Goal: Task Accomplishment & Management: Manage account settings

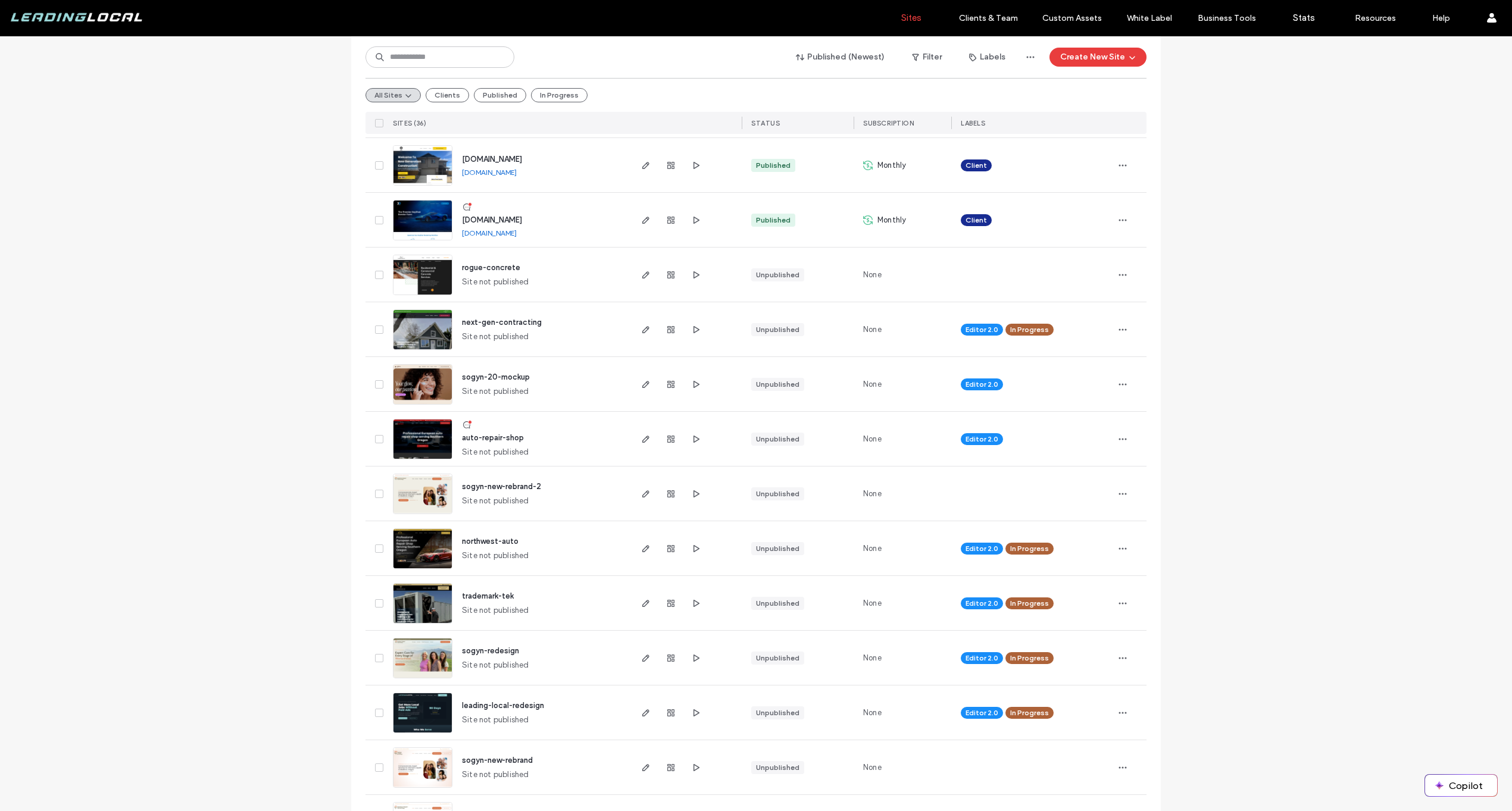
scroll to position [1059, 0]
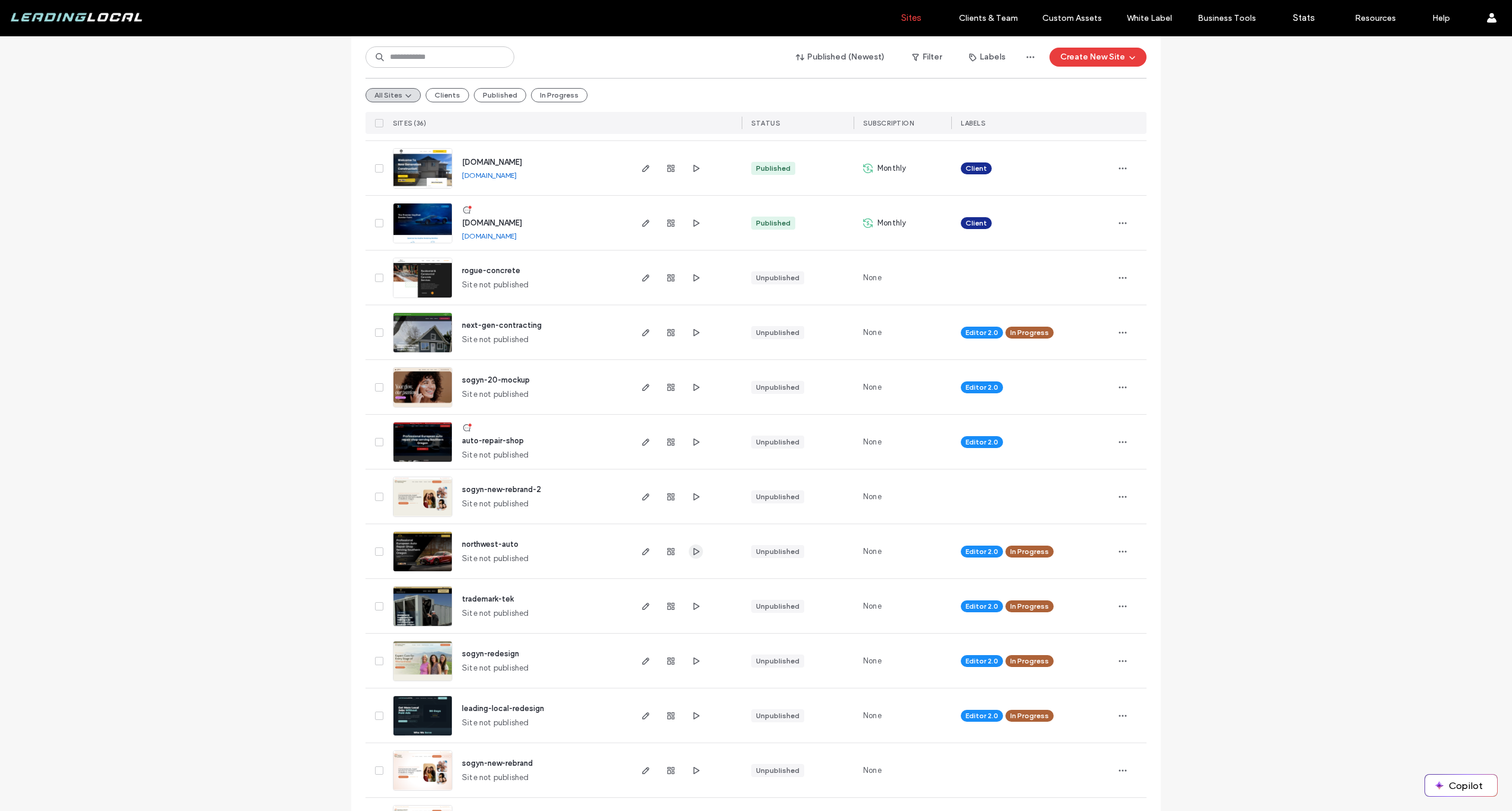
click at [689, 550] on span "button" at bounding box center [695, 551] width 14 height 14
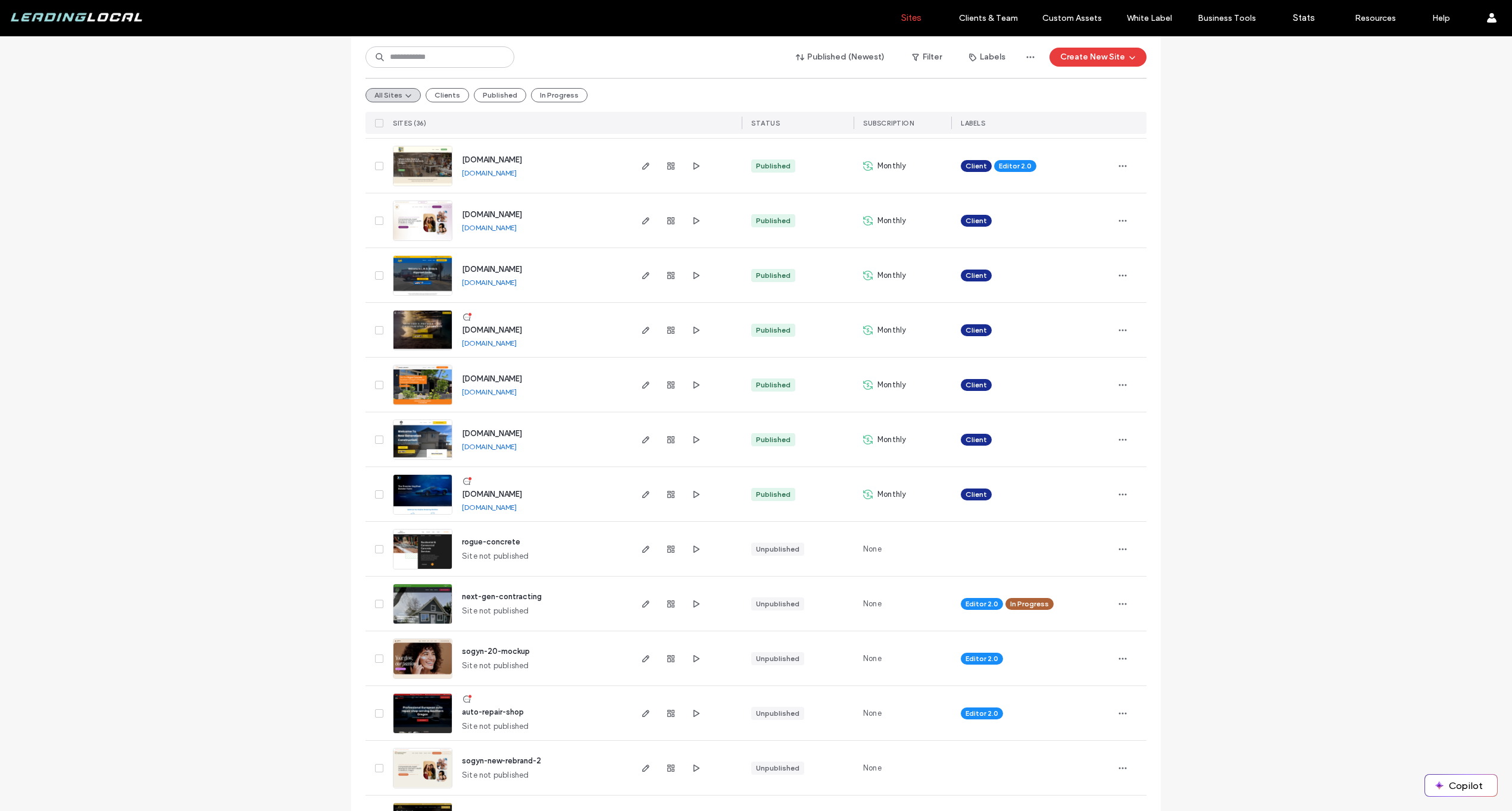
scroll to position [71, 0]
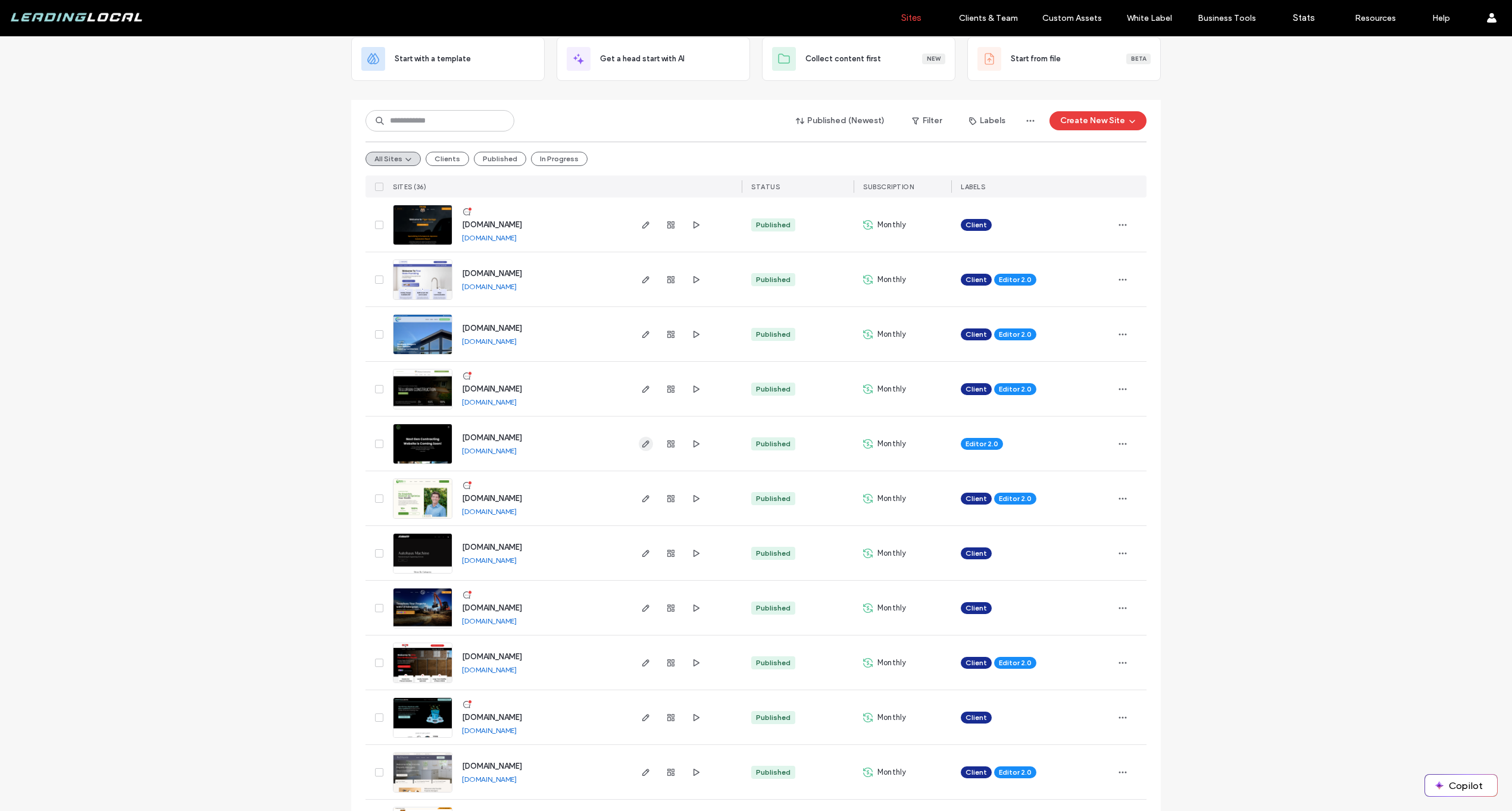
click at [648, 440] on span "button" at bounding box center [645, 444] width 14 height 14
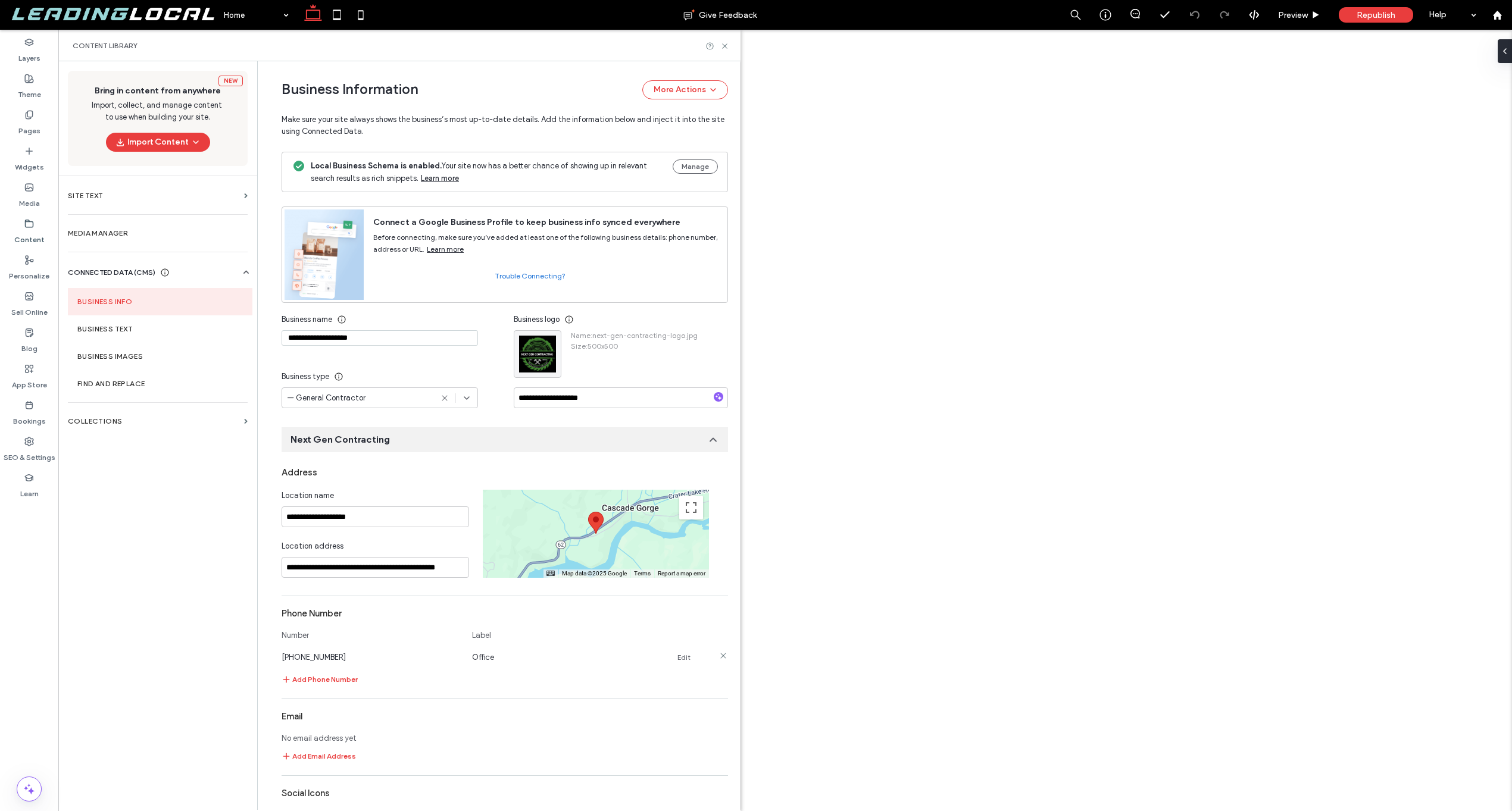
click at [677, 653] on link "Edit" at bounding box center [684, 657] width 13 height 9
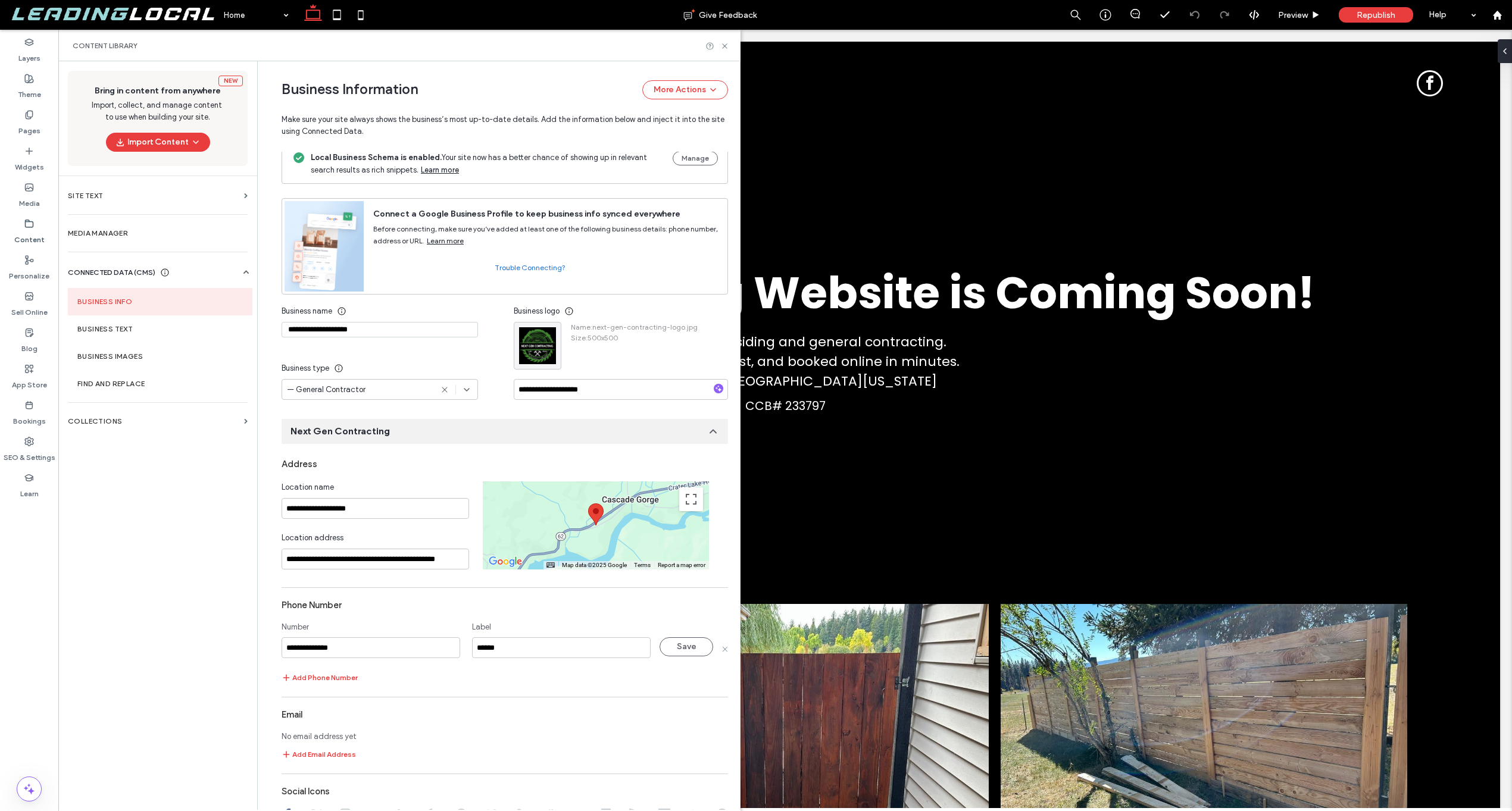
click at [397, 650] on input "**********" at bounding box center [371, 648] width 178 height 21
type input "**********"
click at [681, 648] on button "Save" at bounding box center [686, 647] width 53 height 19
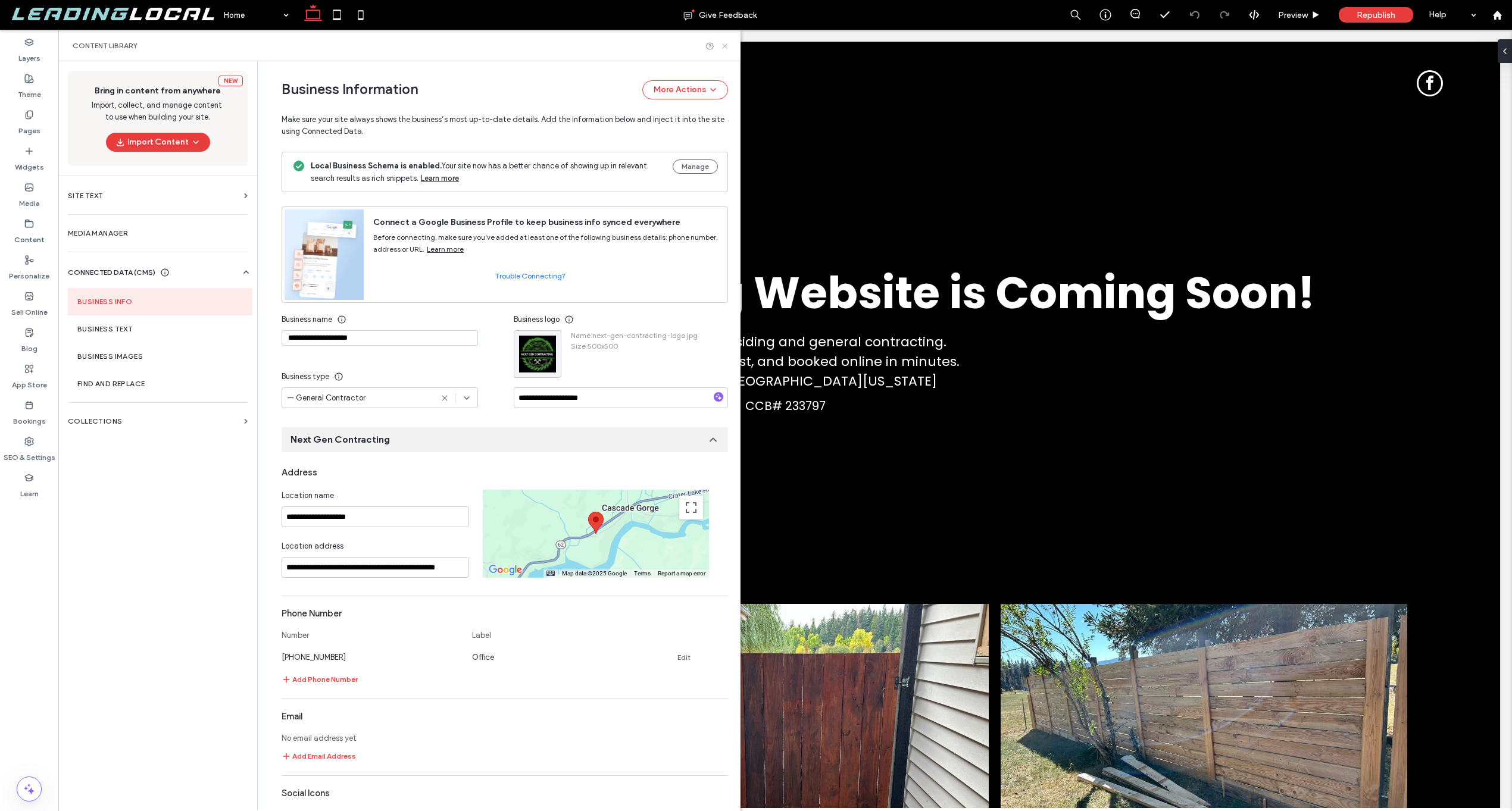
click at [723, 44] on icon at bounding box center [724, 46] width 9 height 9
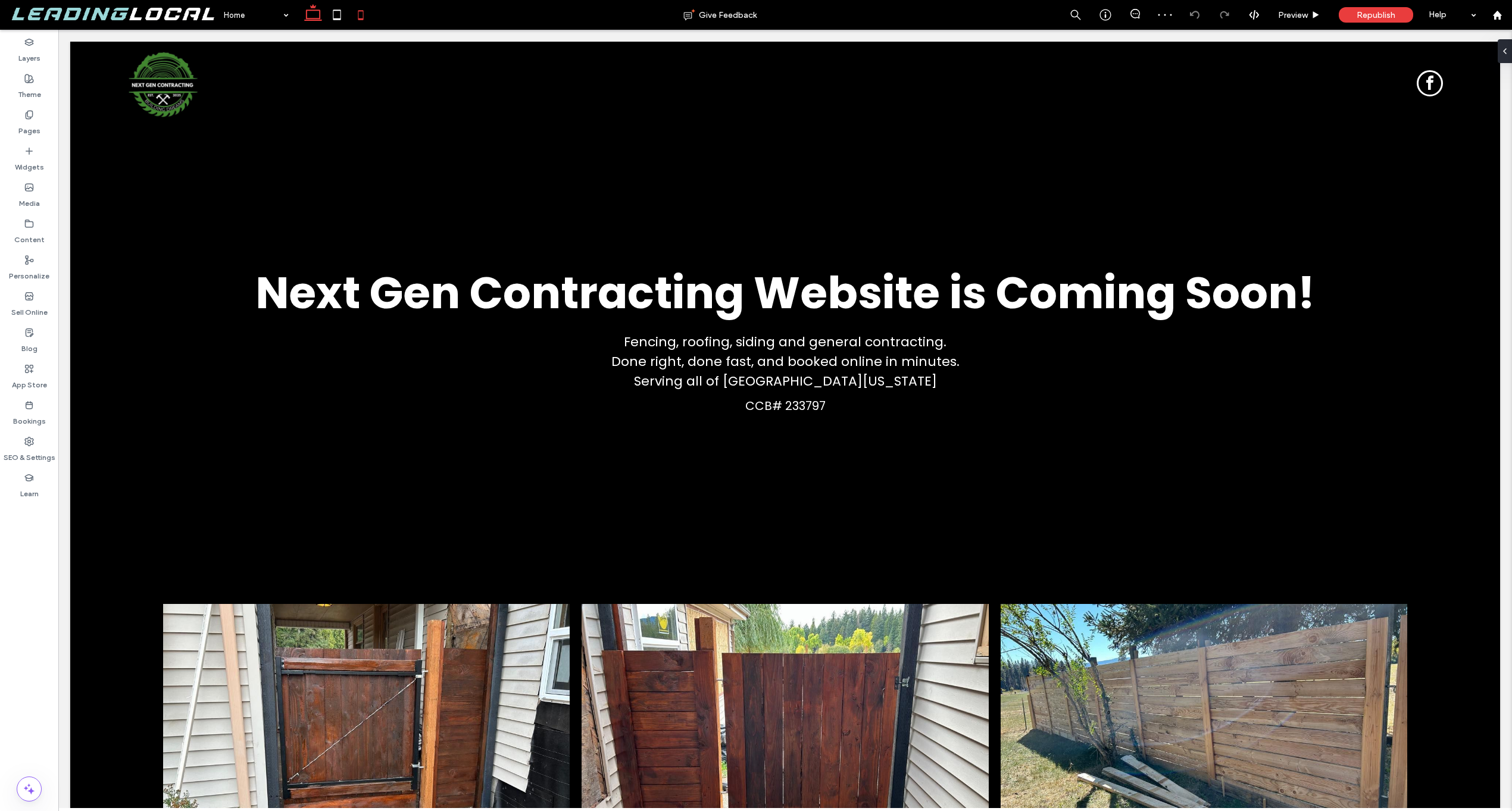
click at [355, 5] on icon at bounding box center [360, 14] width 24 height 24
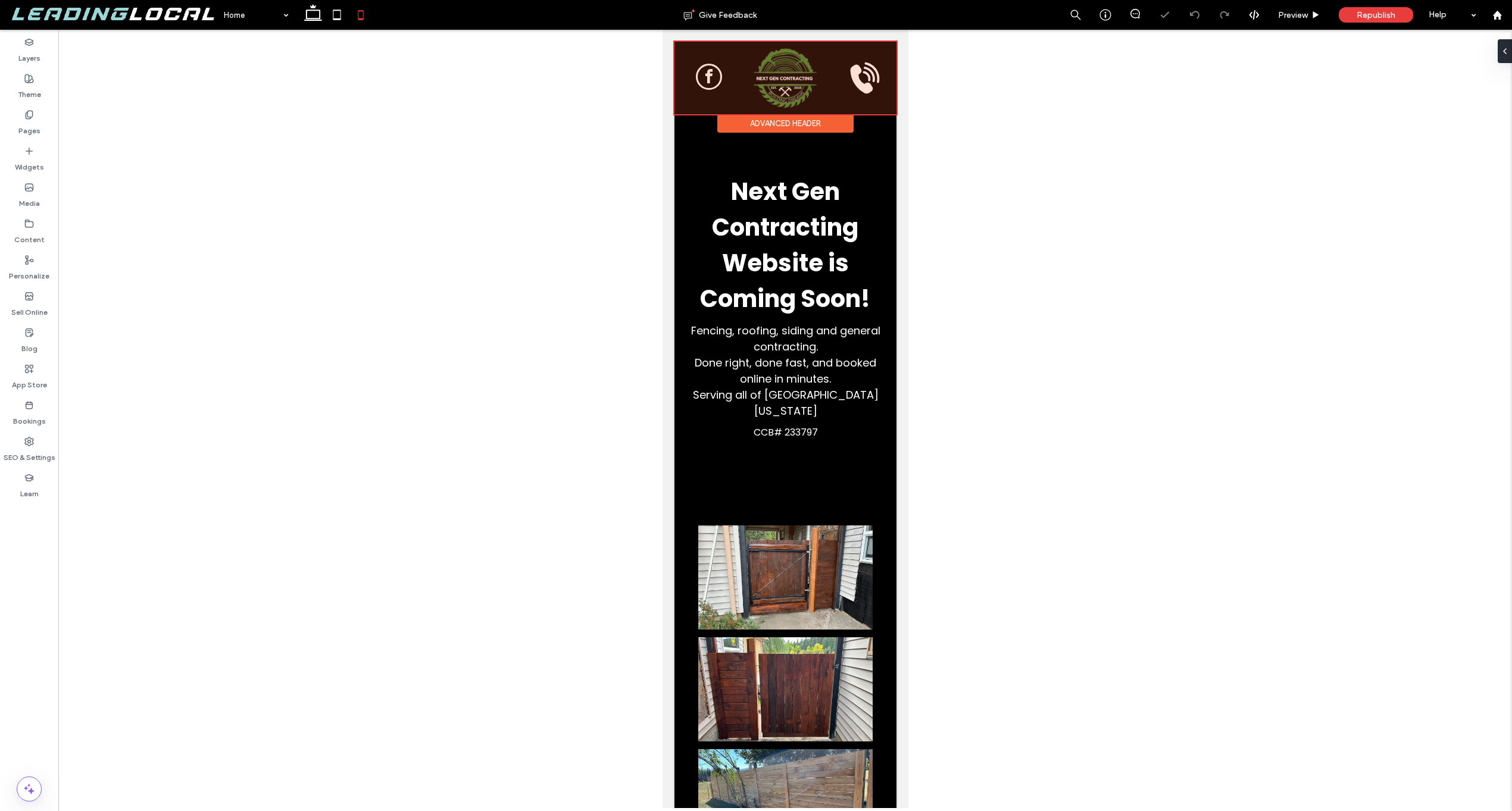
click at [869, 85] on div at bounding box center [784, 78] width 222 height 73
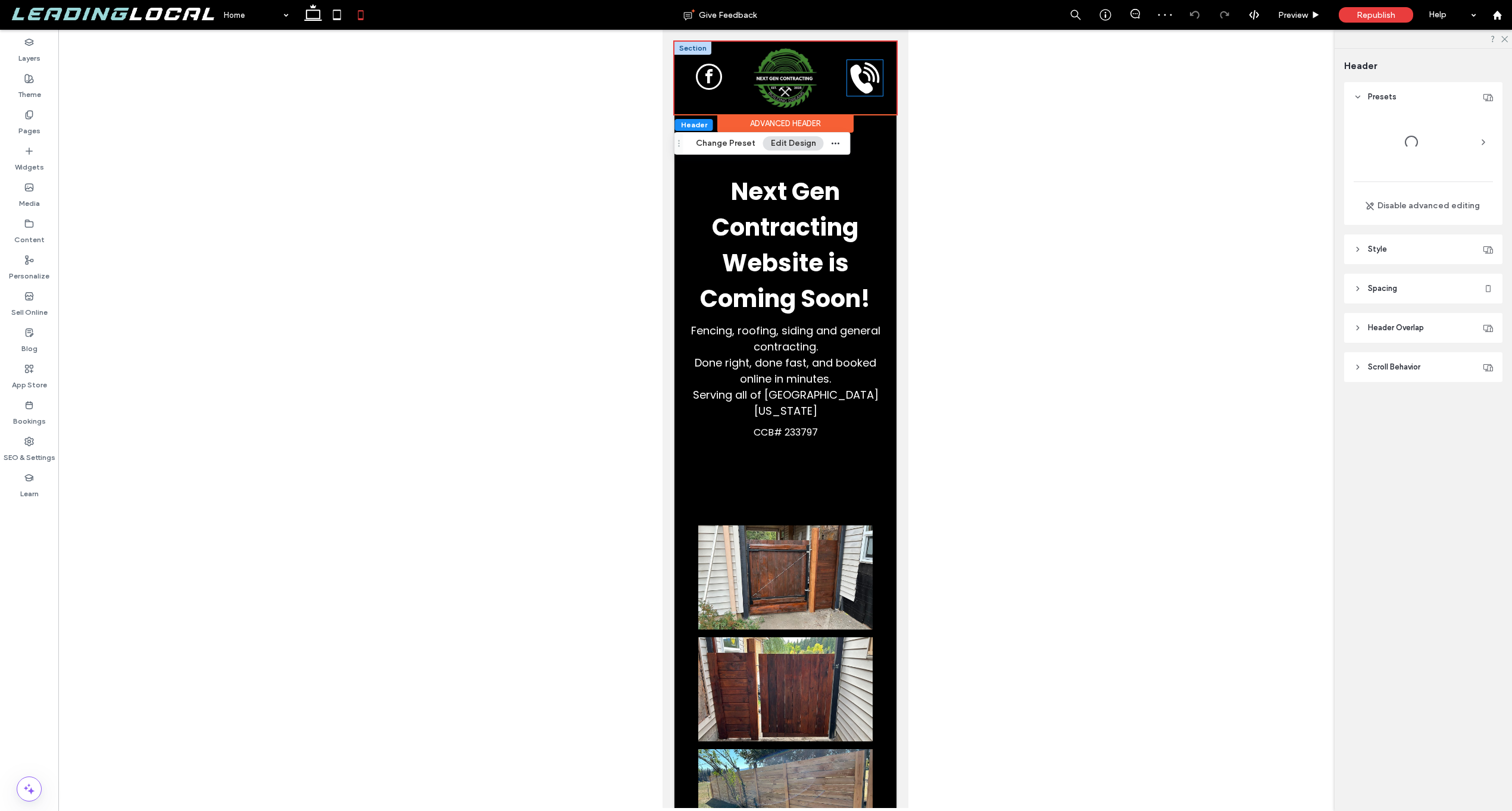
click at [860, 83] on icon "Call" at bounding box center [864, 78] width 36 height 36
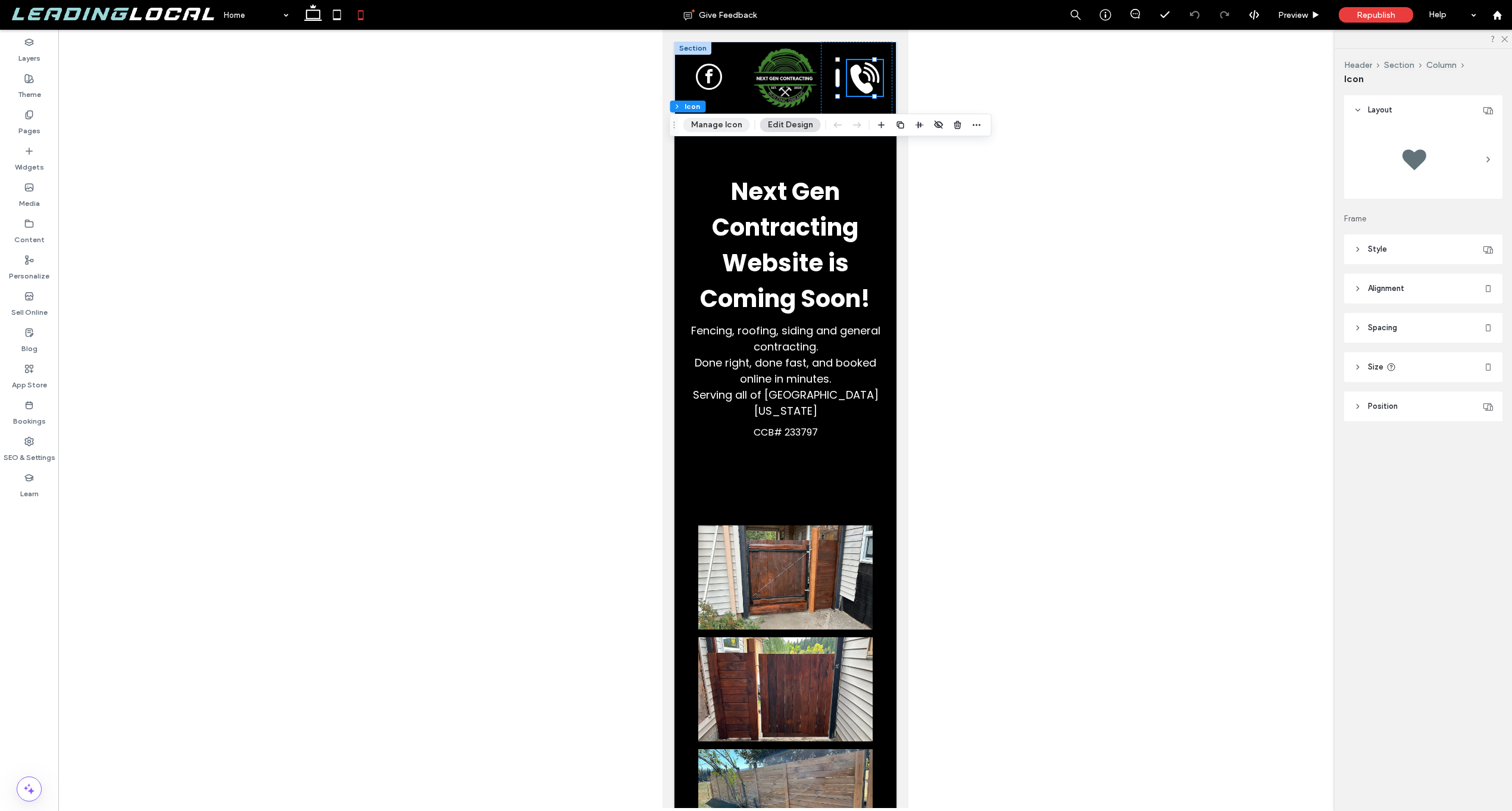
click at [699, 122] on button "Manage Icon" at bounding box center [716, 124] width 66 height 14
click at [794, 119] on button "Edit Design" at bounding box center [790, 124] width 61 height 14
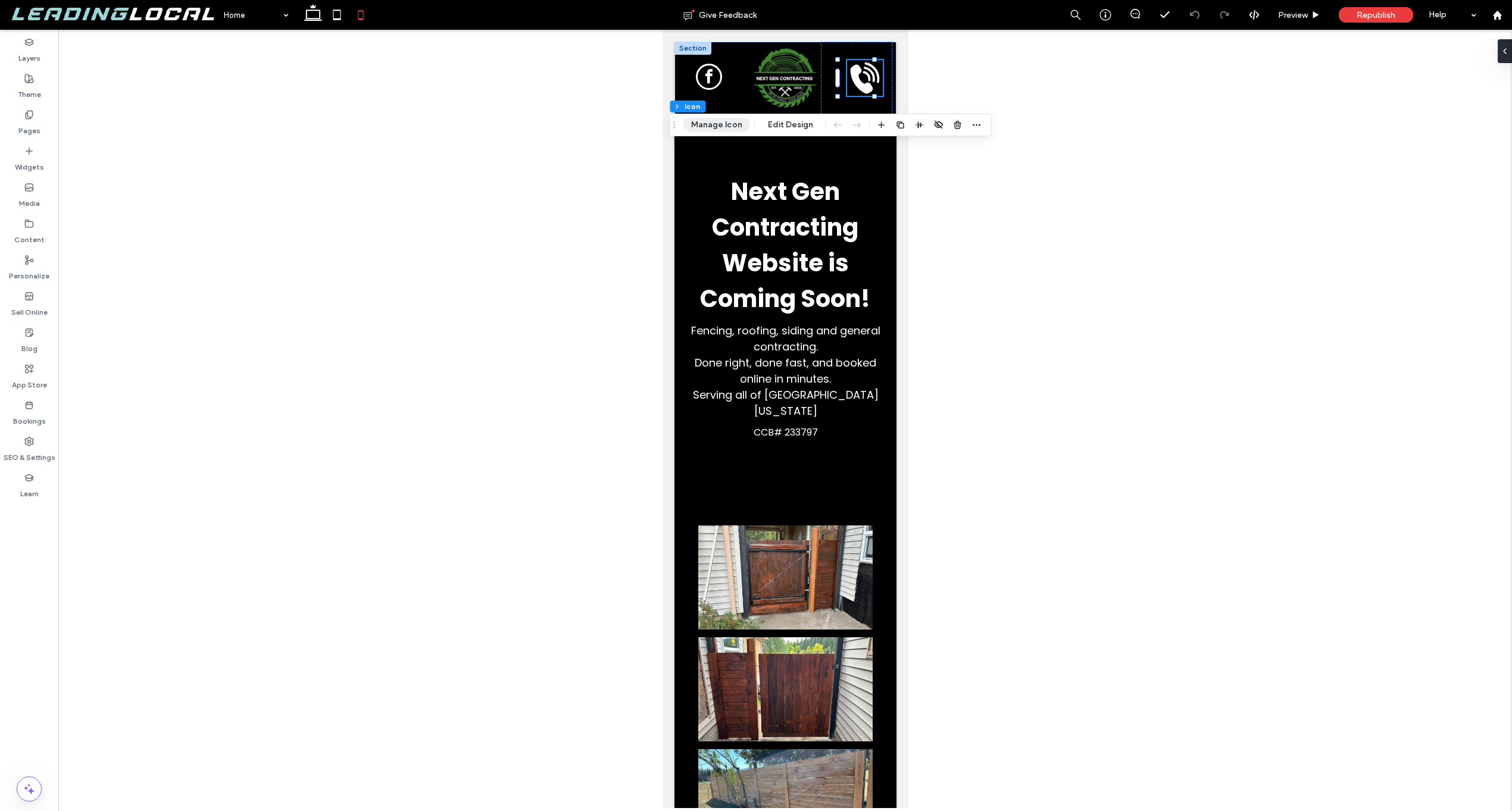
click at [744, 130] on button "Manage Icon" at bounding box center [716, 124] width 66 height 14
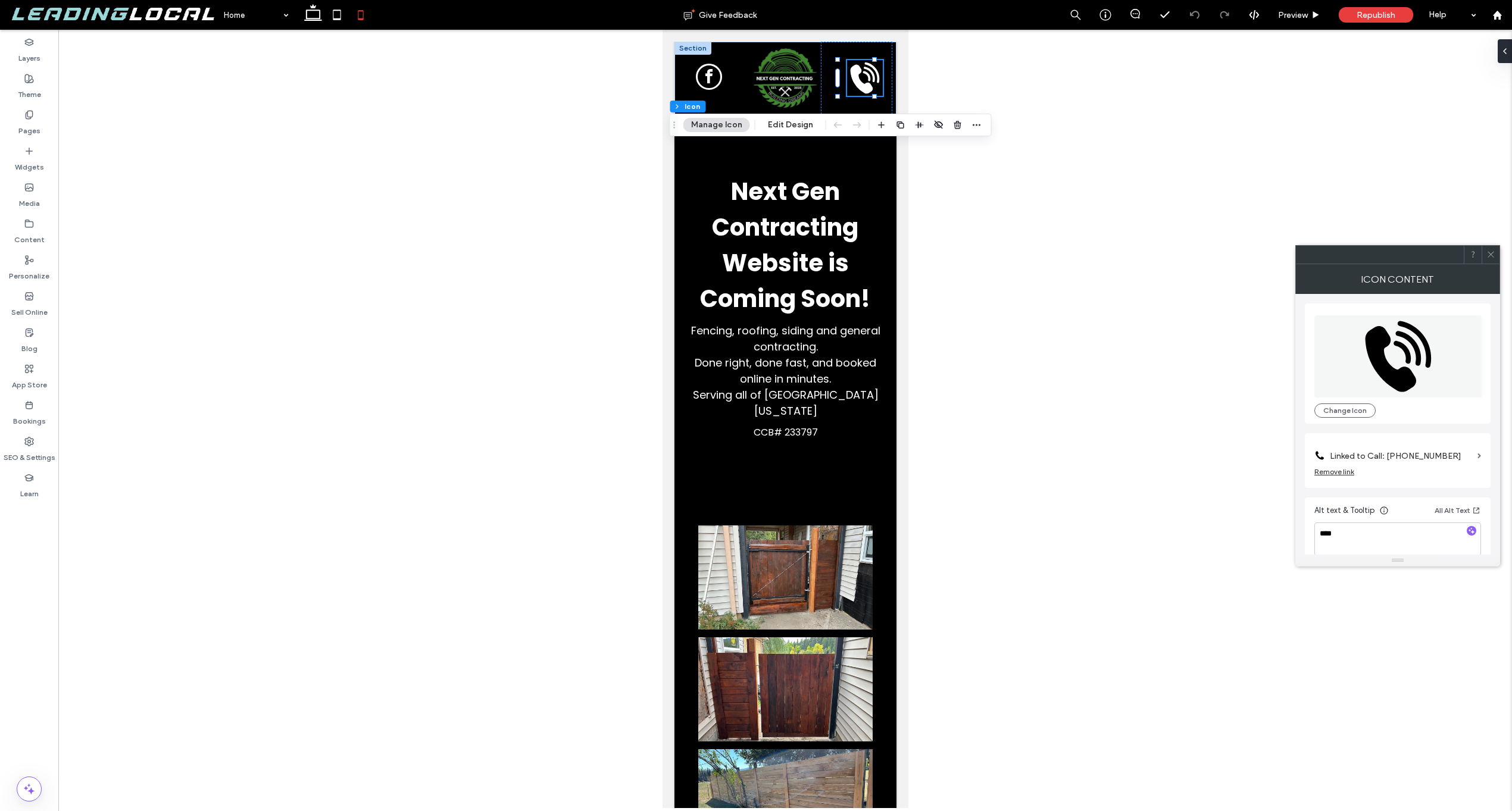
click at [1368, 447] on label "Linked to Call: (541) 678-8468" at bounding box center [1401, 455] width 143 height 22
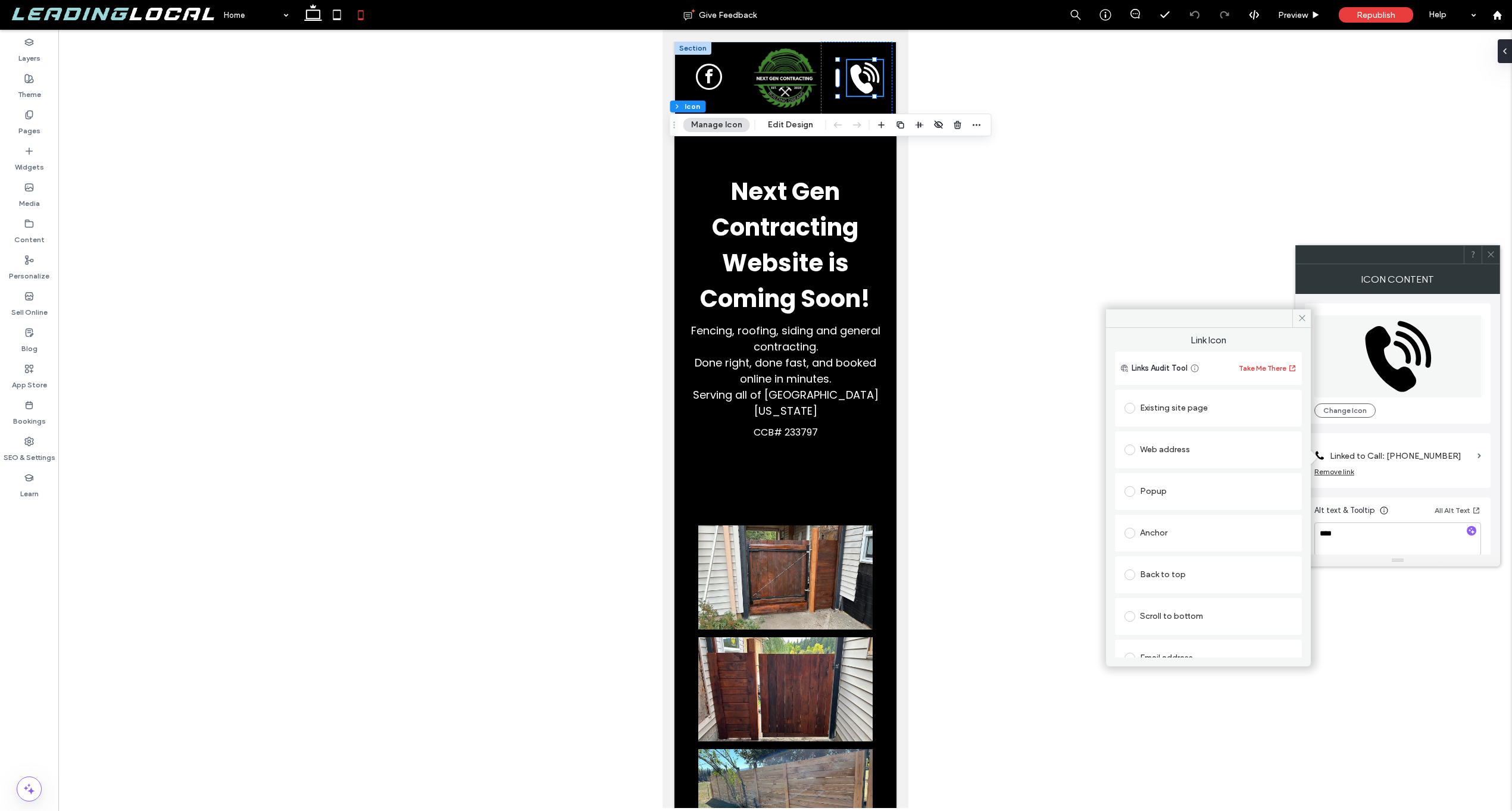
scroll to position [176, 0]
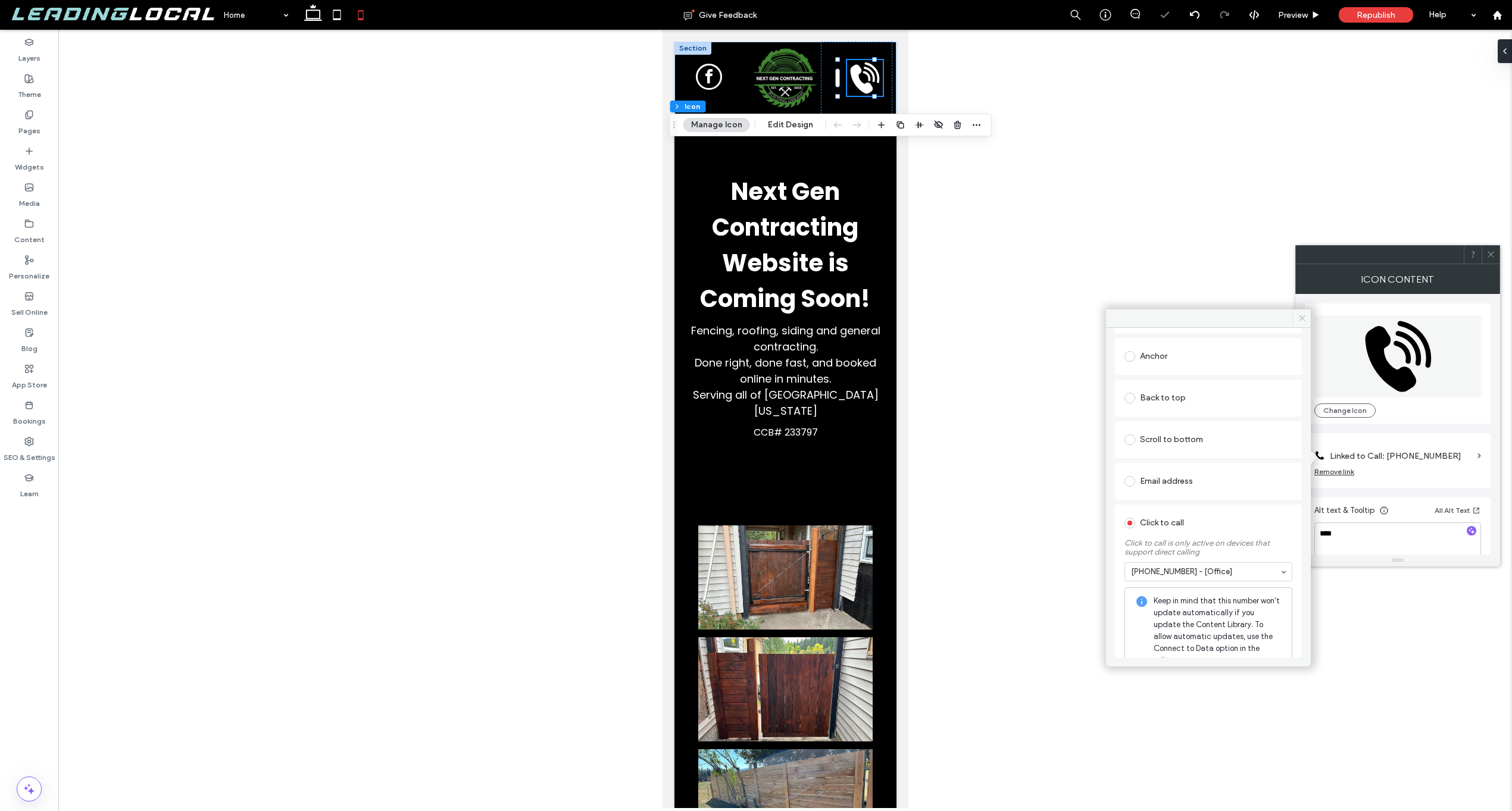
click at [1303, 312] on span at bounding box center [1300, 318] width 18 height 18
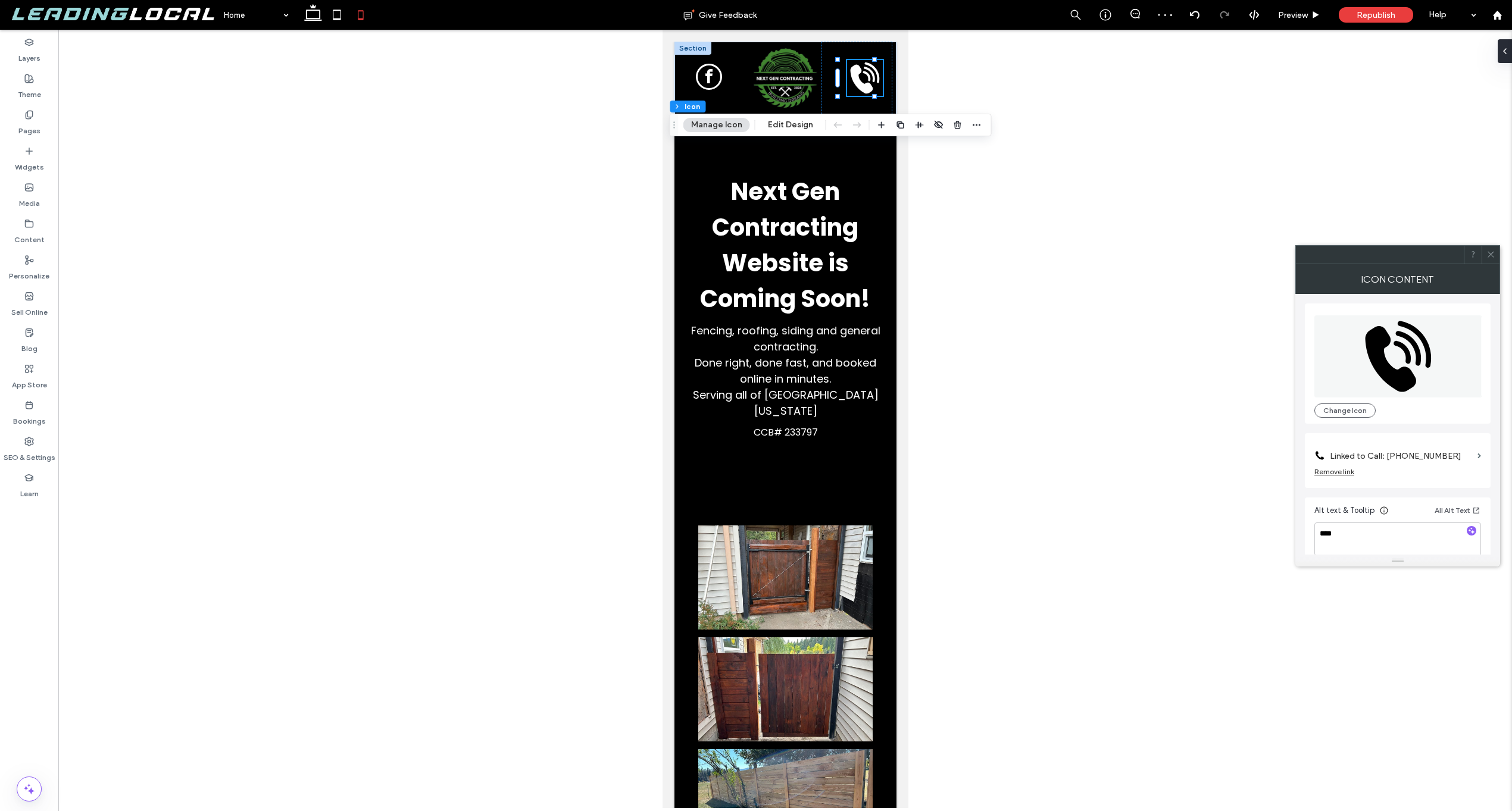
click at [1490, 252] on icon at bounding box center [1490, 254] width 9 height 9
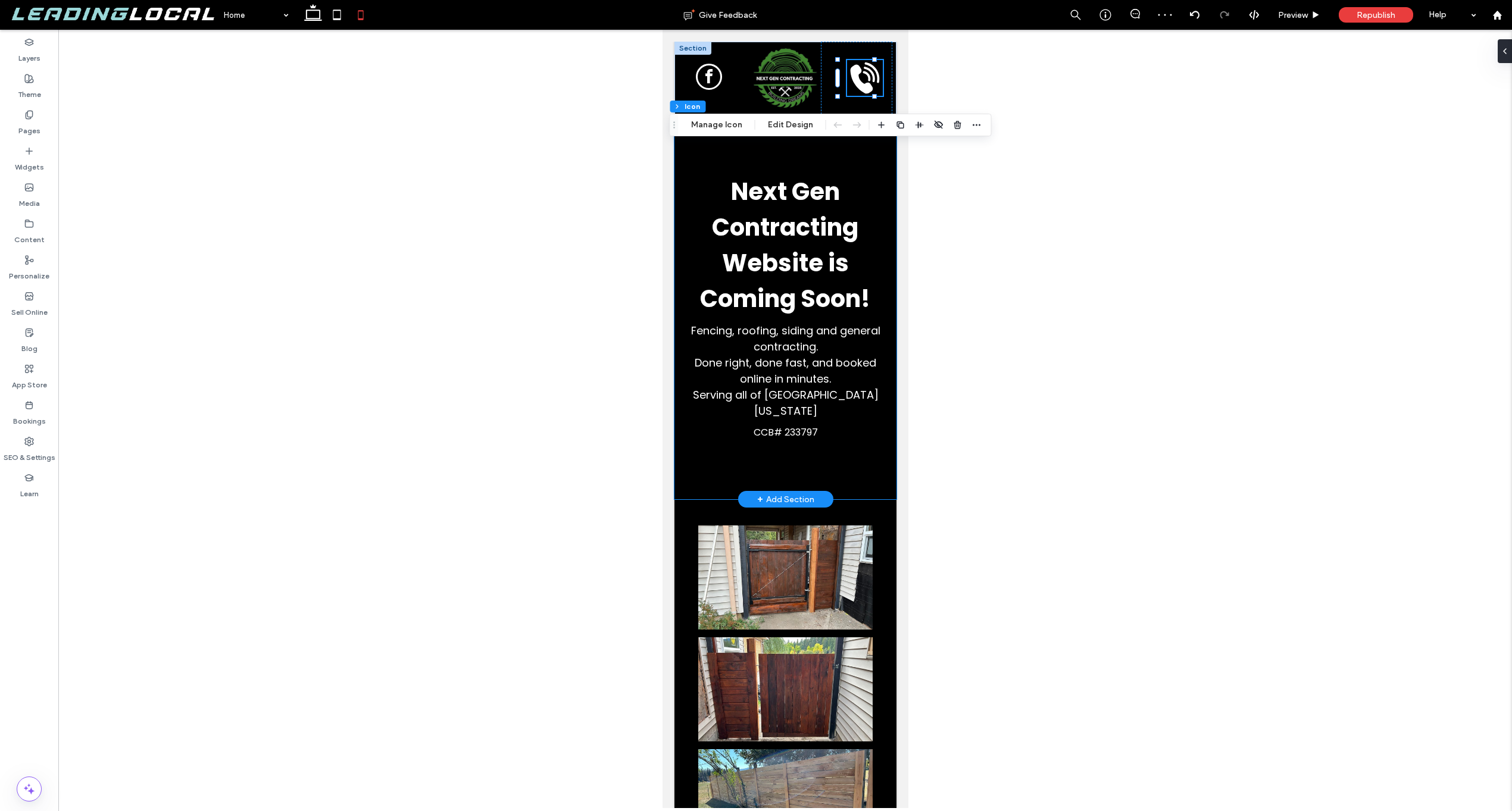
click at [712, 165] on div "Next Gen Contracting Website is Coming Soon! Fencing, roofing, siding and gener…" at bounding box center [784, 306] width 222 height 385
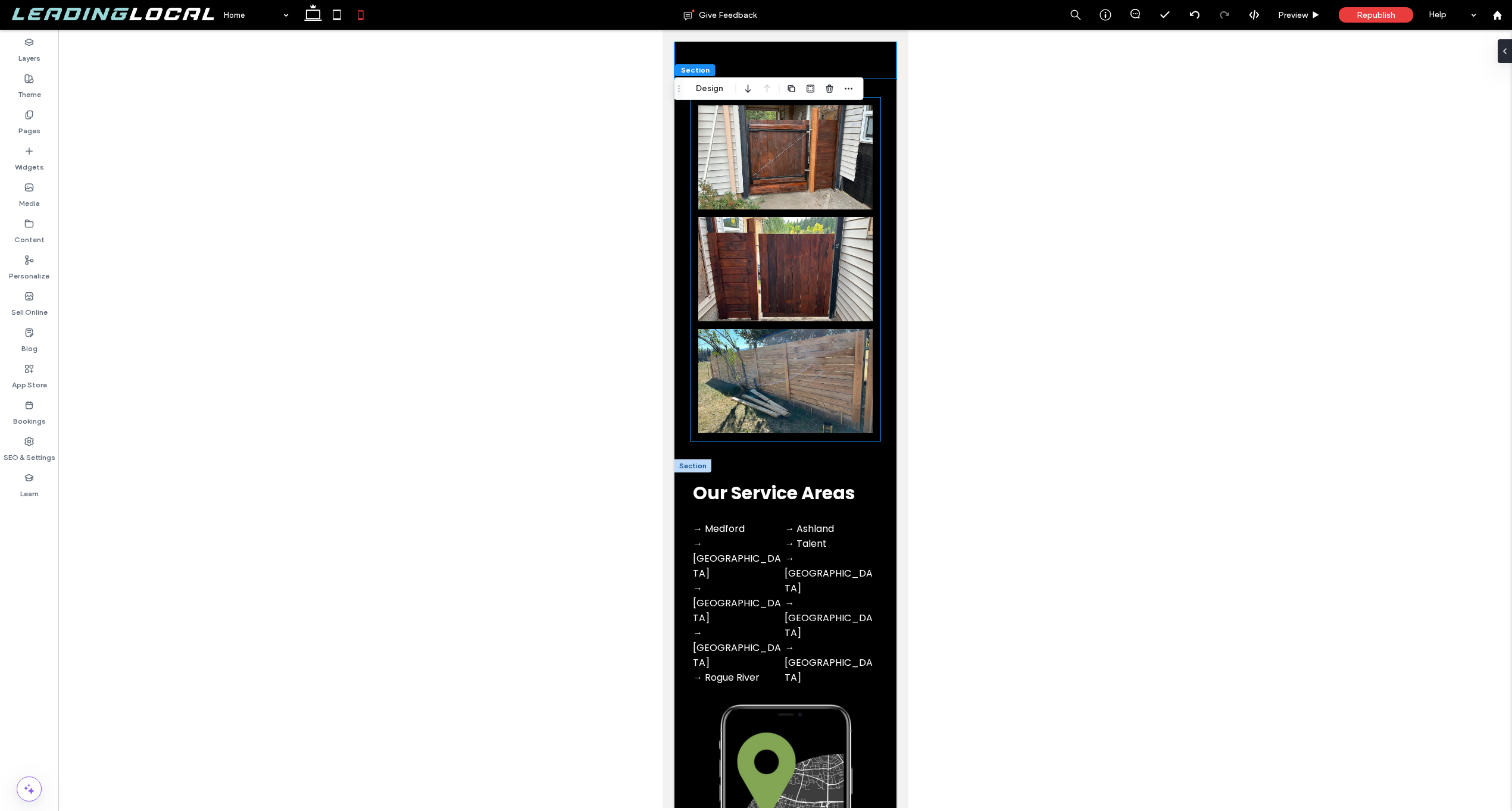
scroll to position [434, 0]
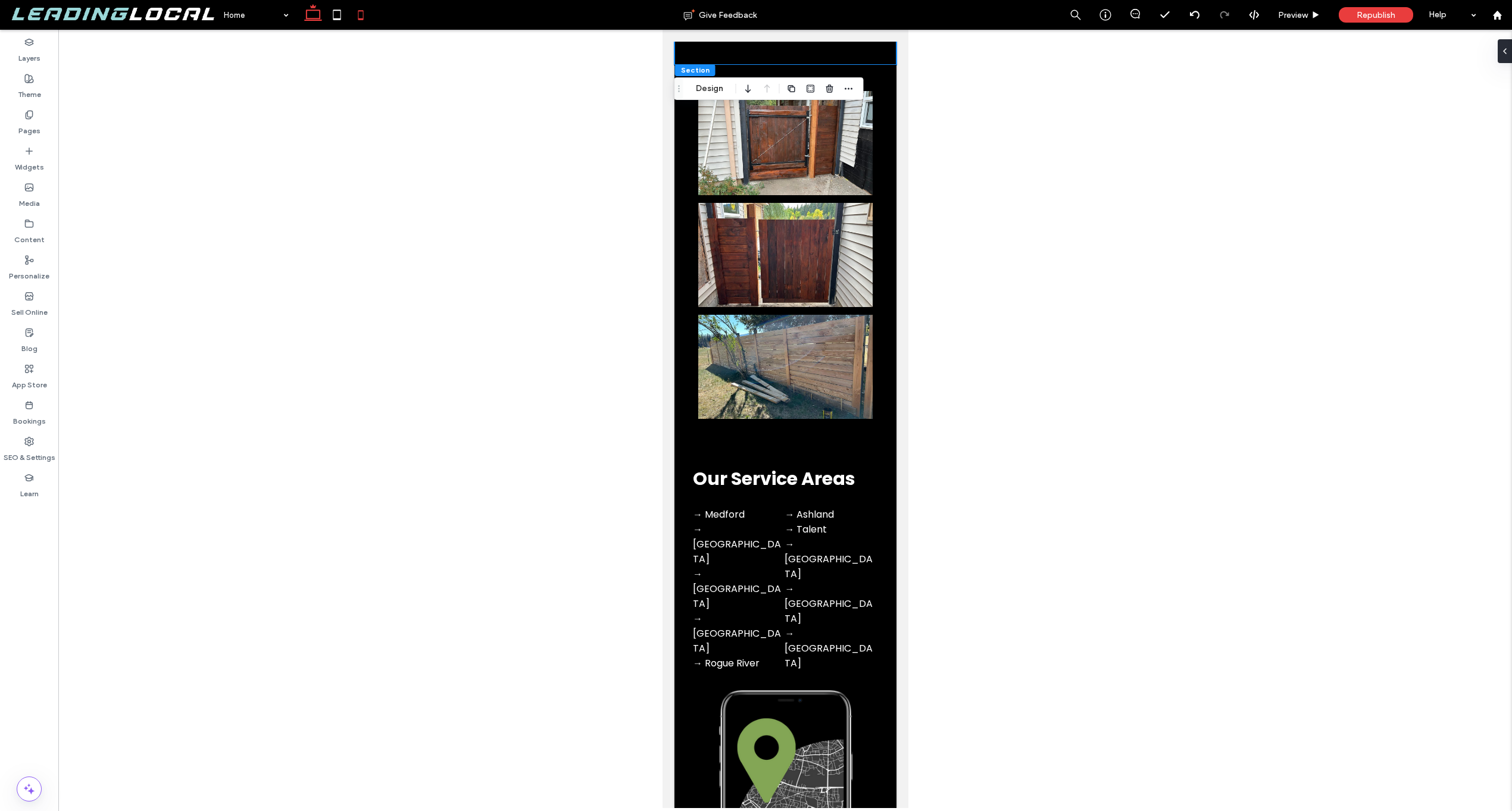
click at [304, 14] on icon at bounding box center [313, 14] width 24 height 24
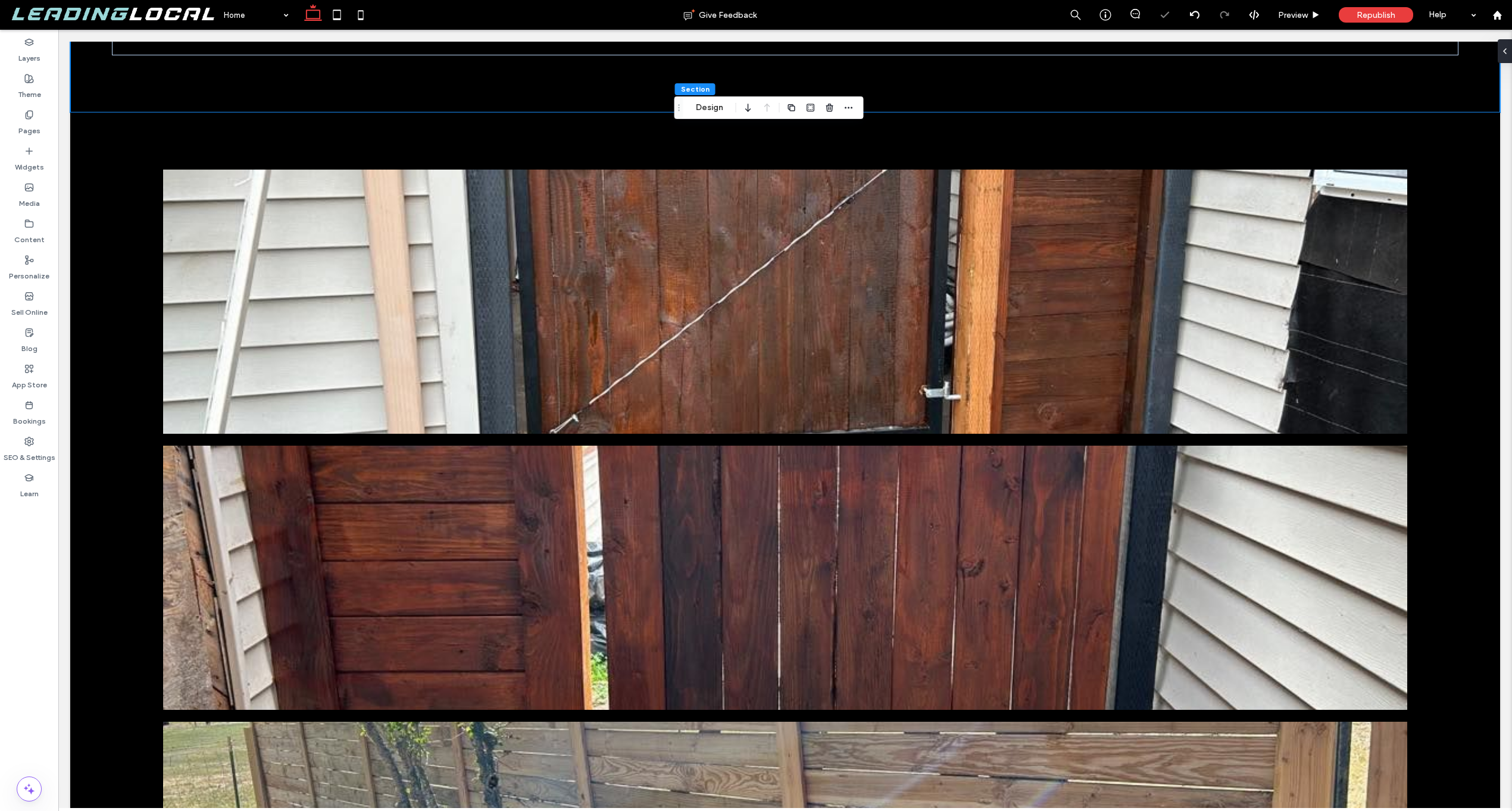
type input "*"
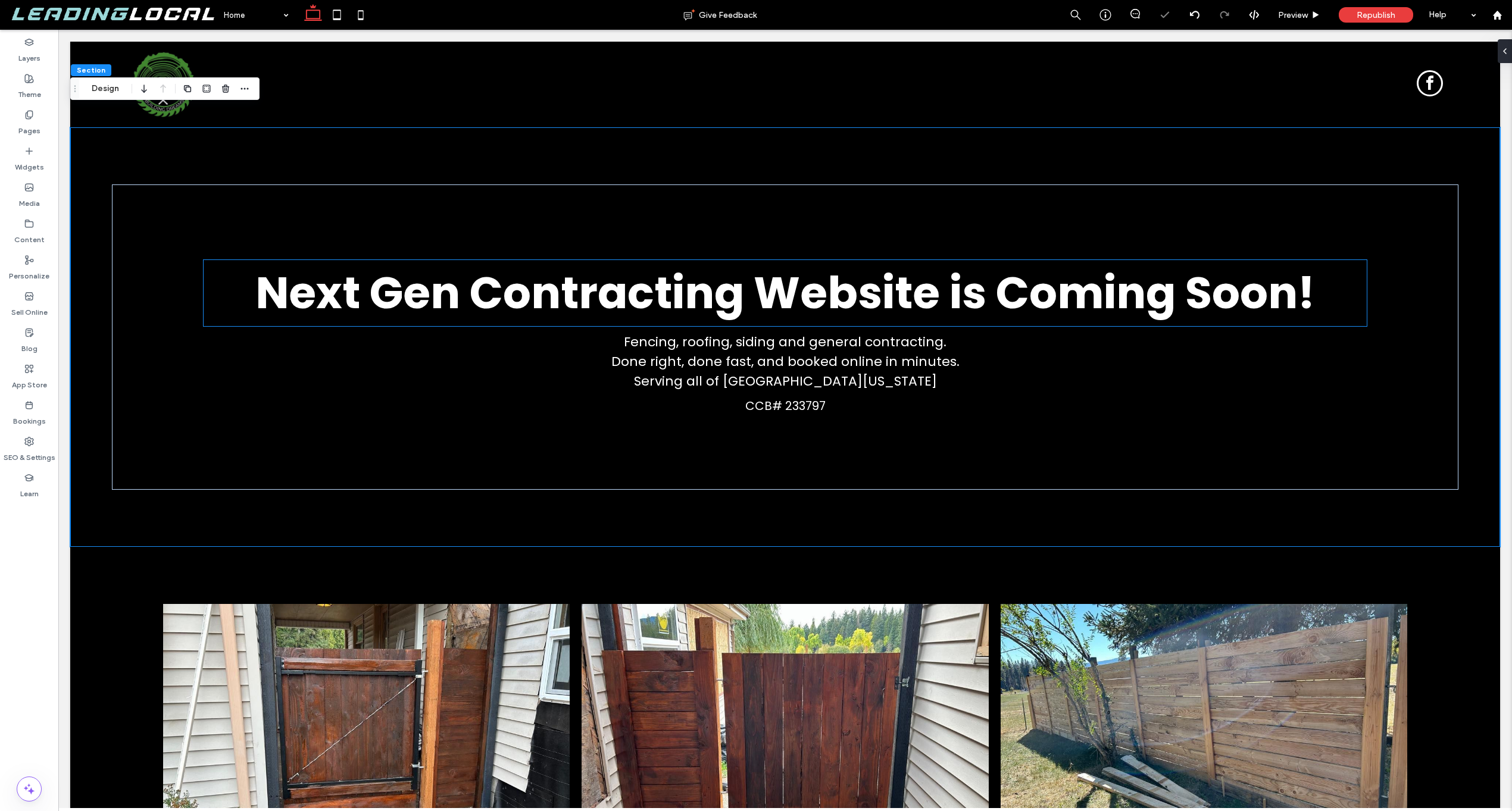
scroll to position [662, 0]
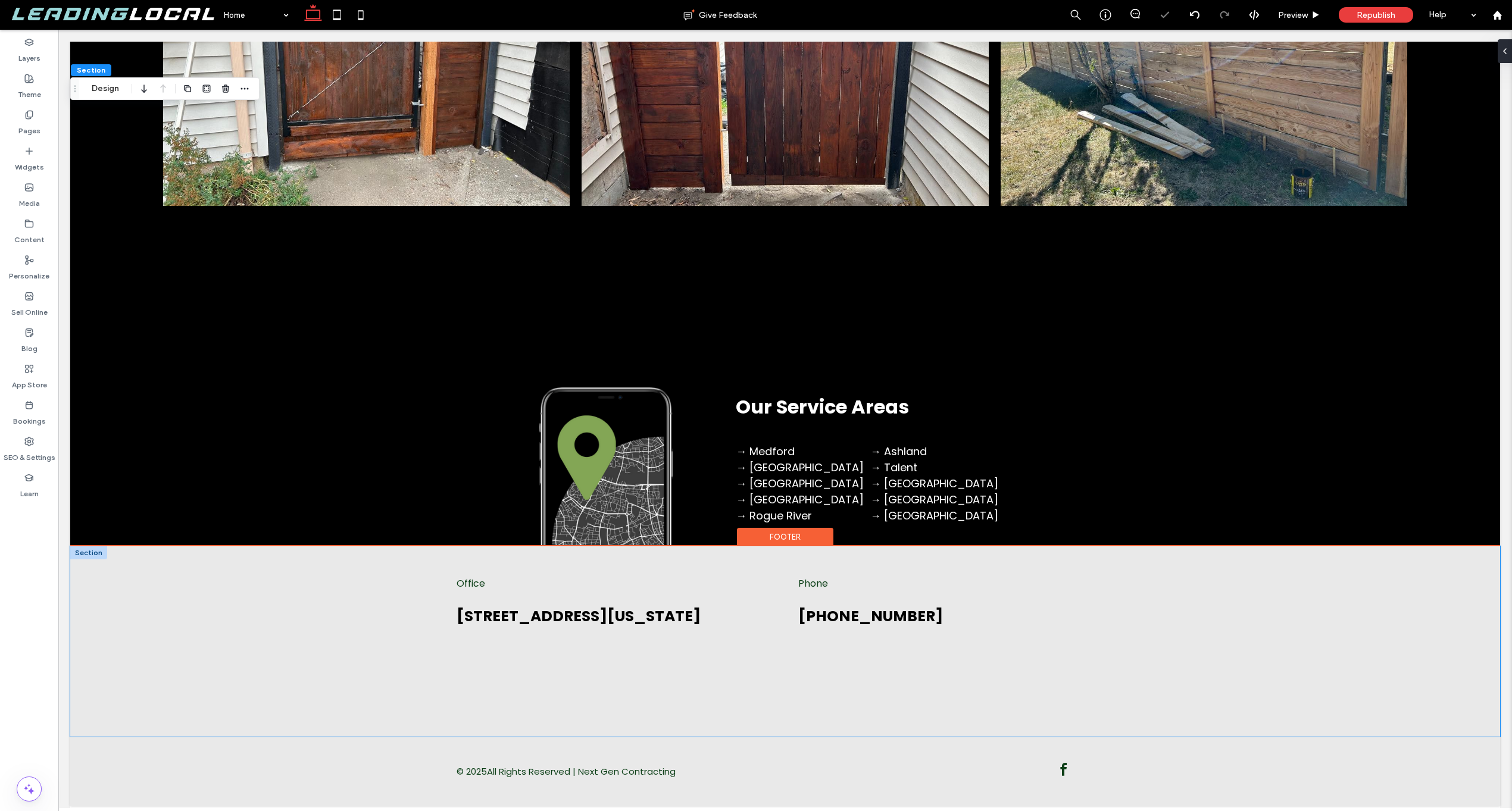
click at [189, 592] on div "Office 2580 Mill Creek Drive, Prospect, Oregon 97536, USA Phone (541) 500-0488" at bounding box center [784, 641] width 1429 height 191
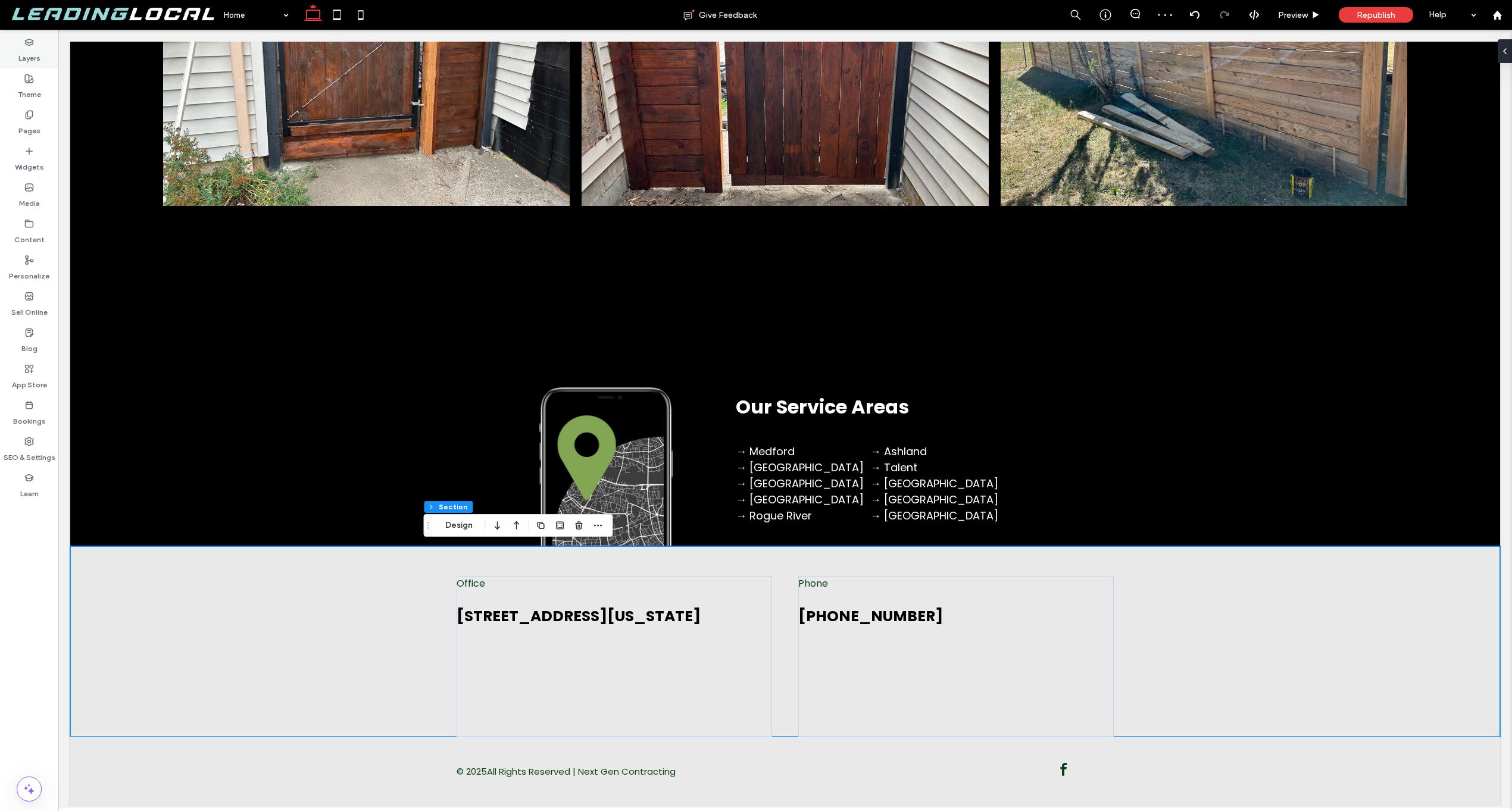
click at [39, 66] on div "Layers" at bounding box center [29, 50] width 59 height 36
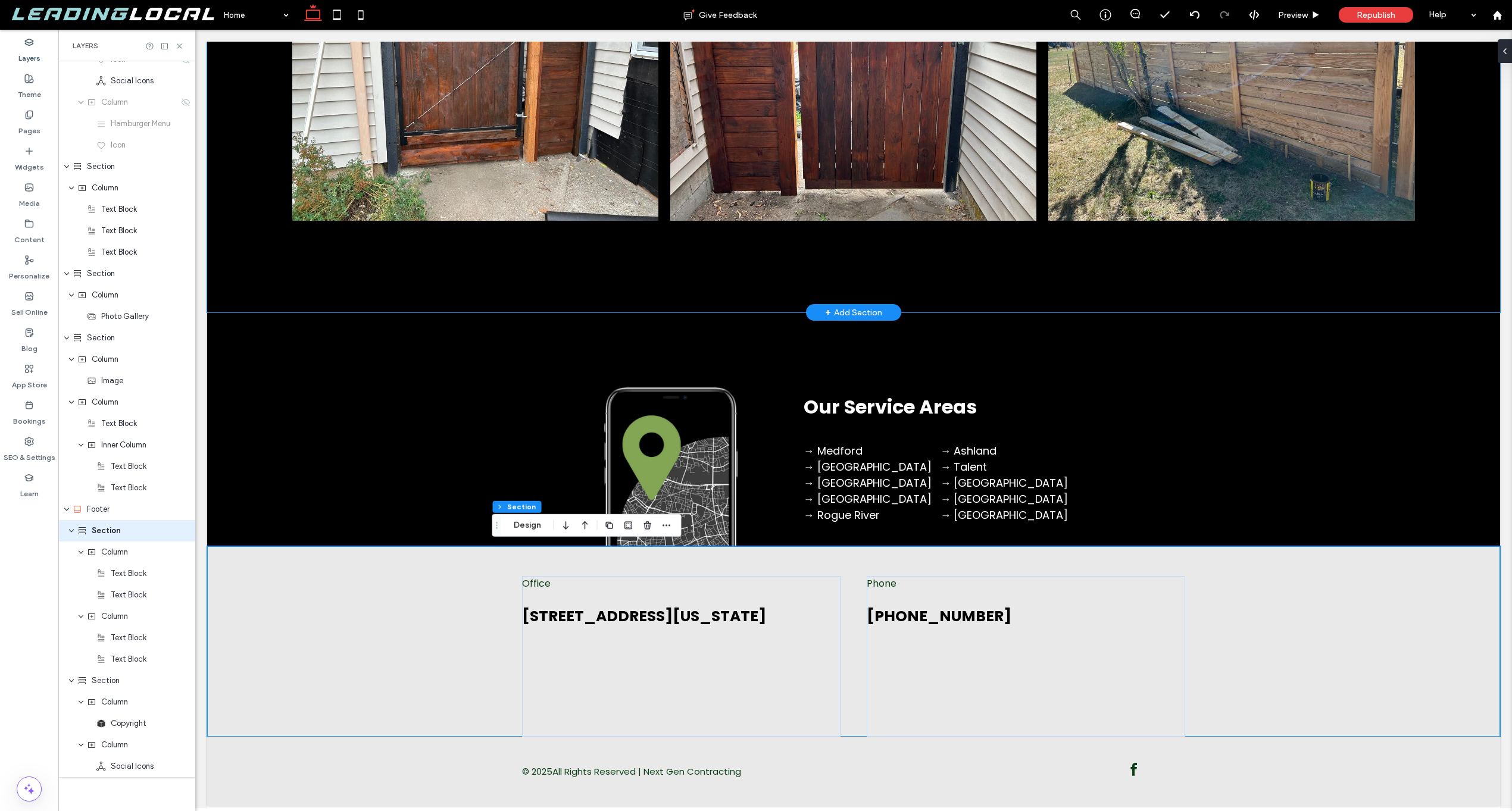
scroll to position [197, 0]
click at [360, 20] on icon at bounding box center [360, 14] width 24 height 24
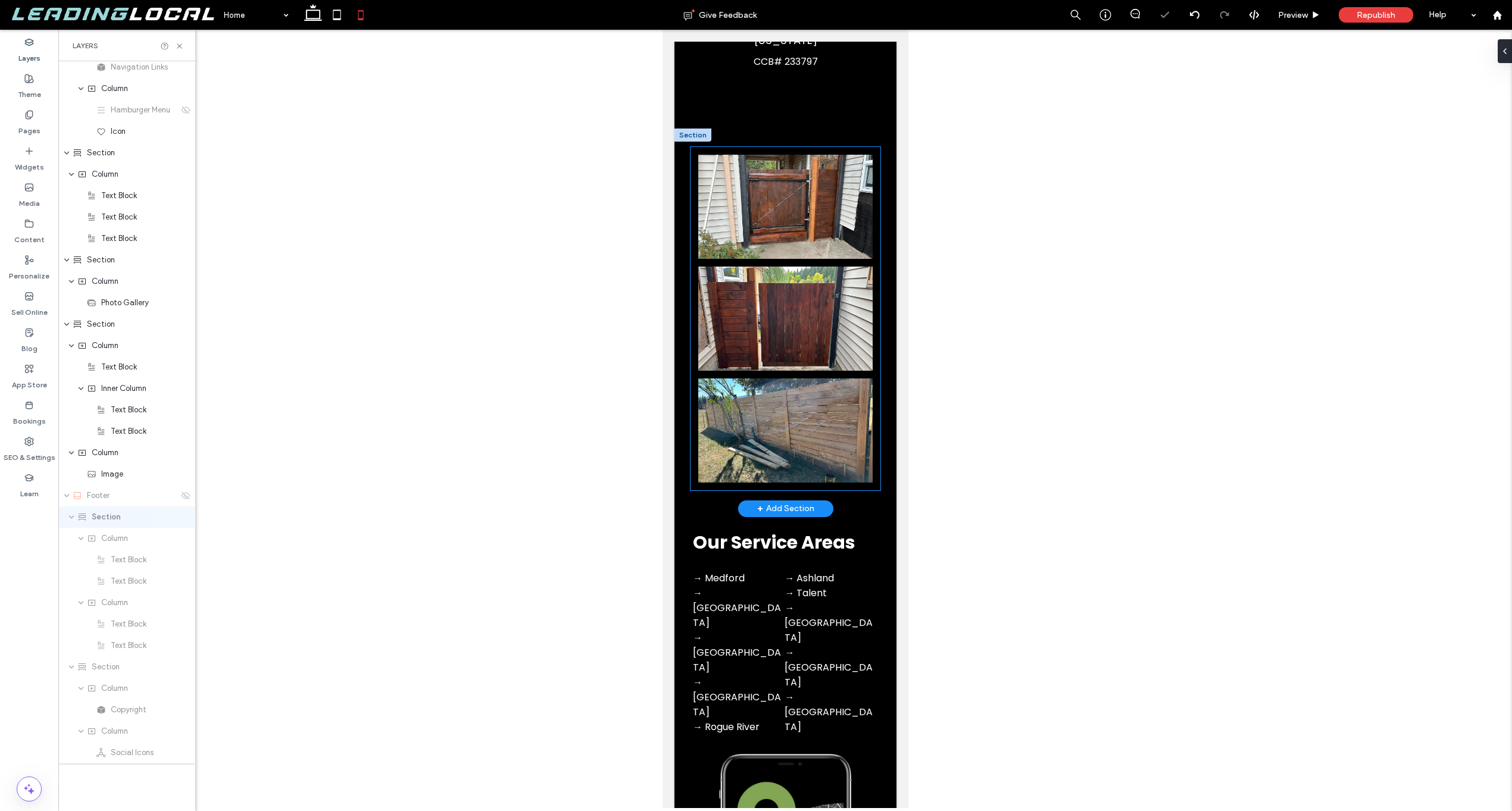
scroll to position [434, 0]
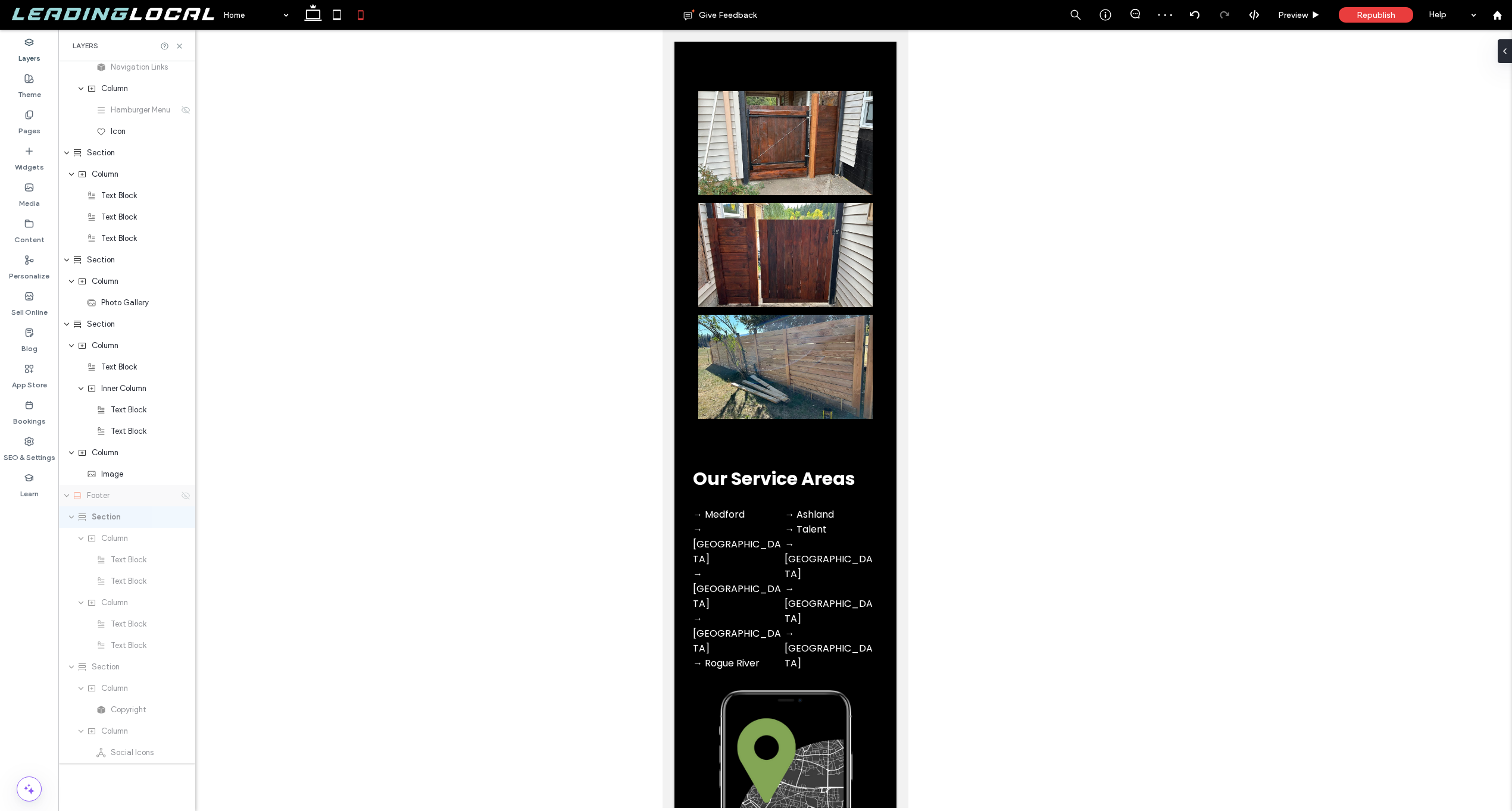
click at [182, 498] on icon at bounding box center [186, 496] width 9 height 9
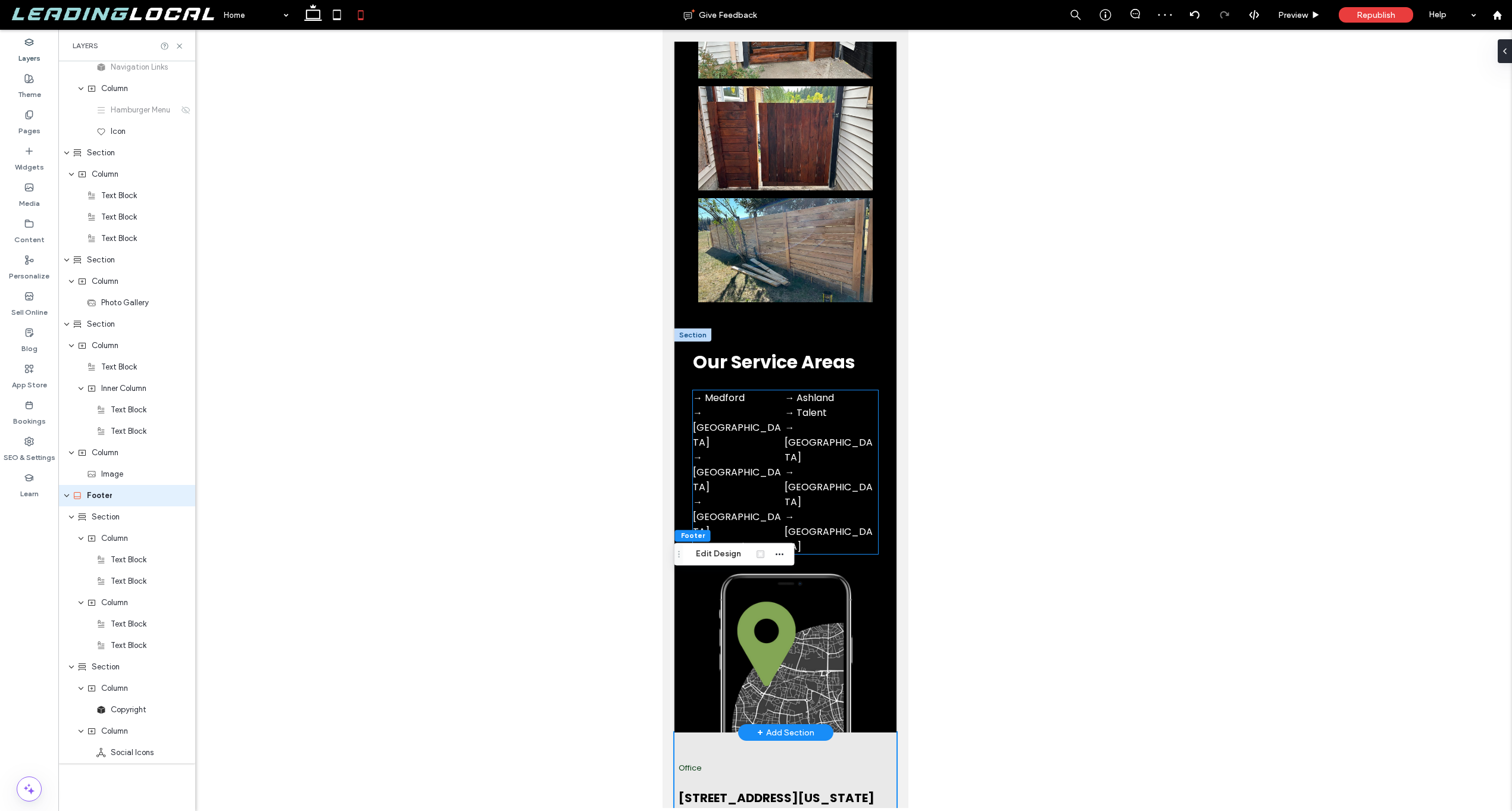
scroll to position [660, 0]
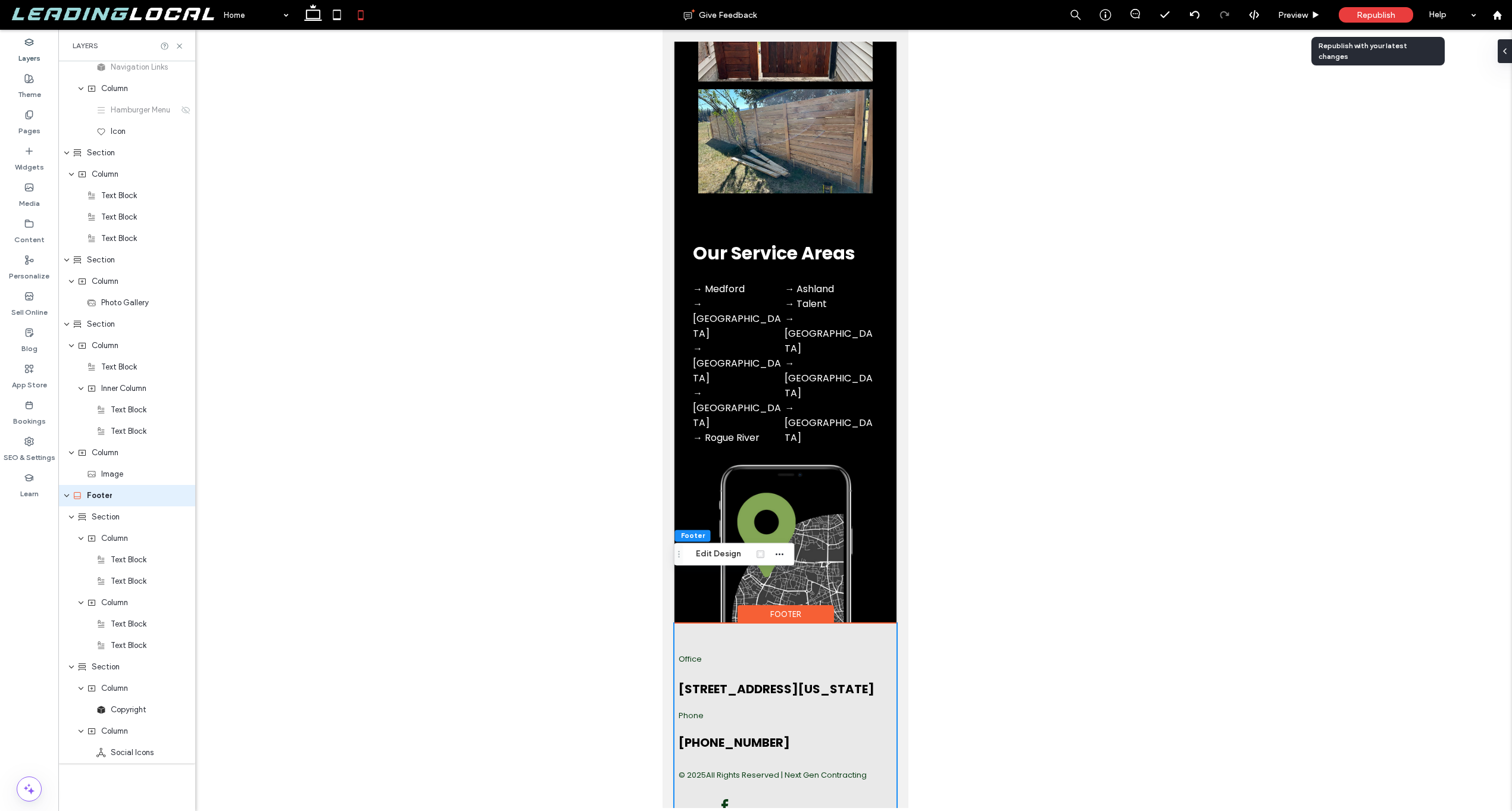
click at [1374, 11] on span "Republish" at bounding box center [1375, 15] width 39 height 10
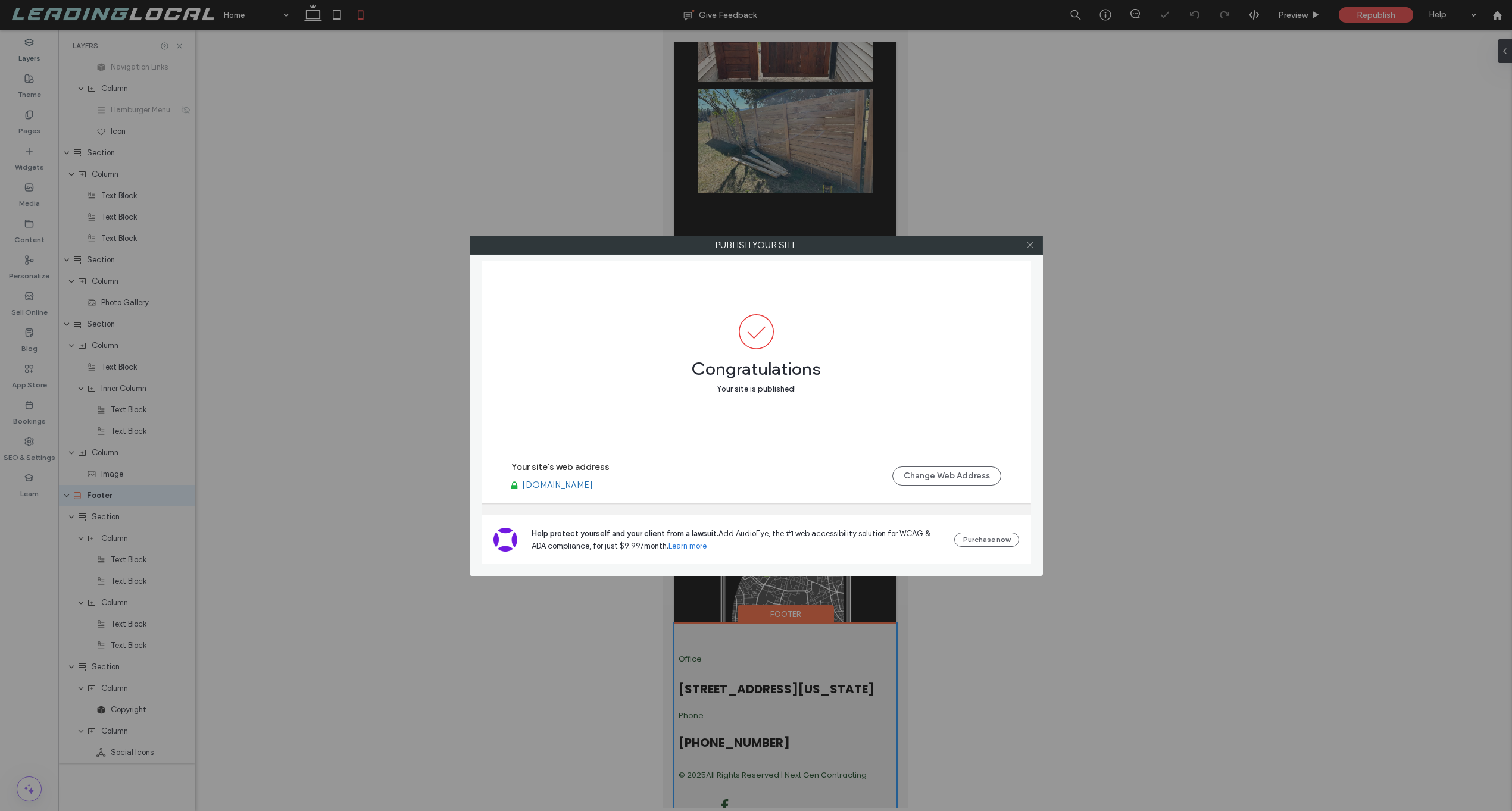
click at [1030, 250] on span at bounding box center [1029, 245] width 9 height 18
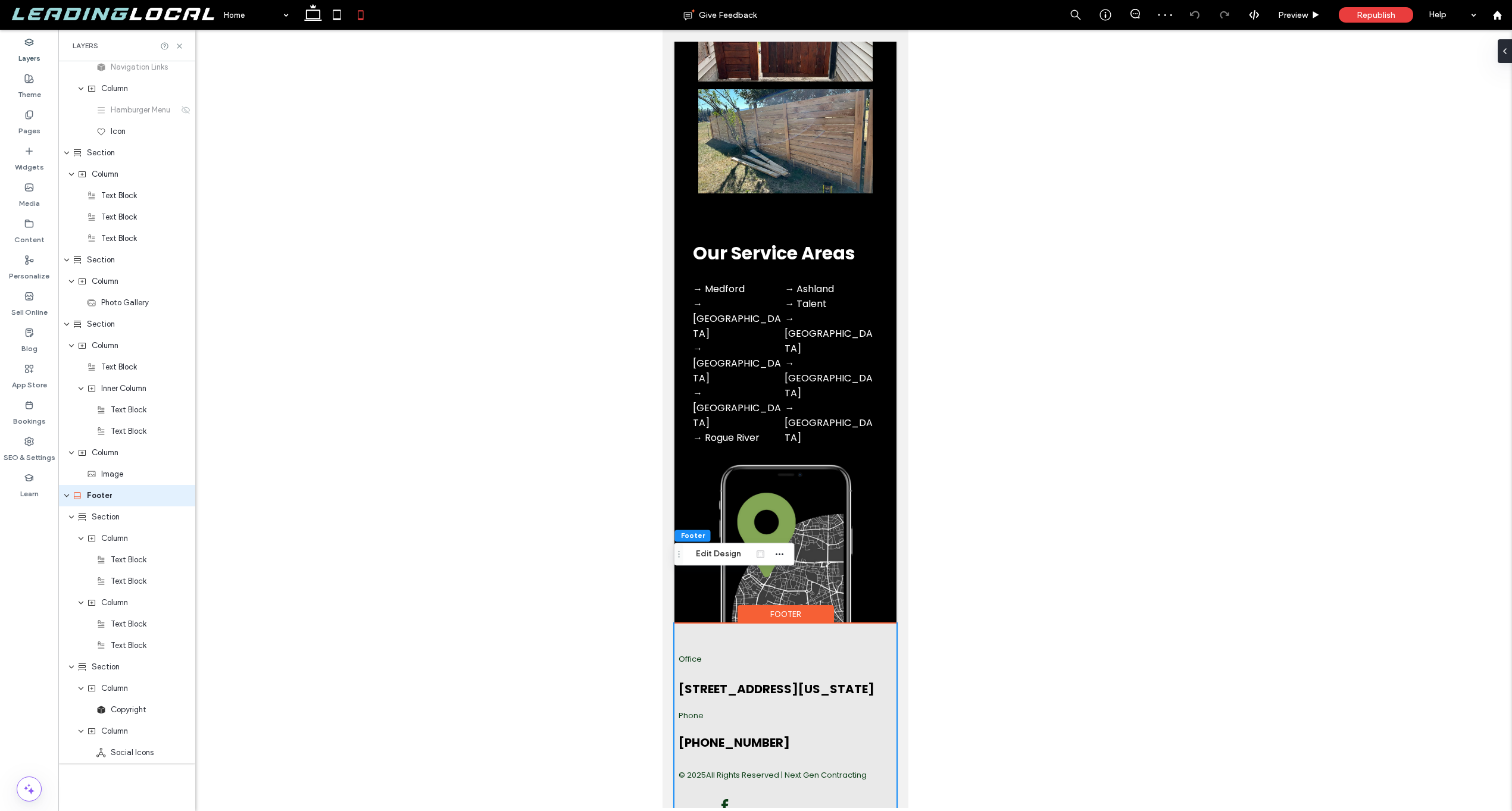
click at [388, 289] on div at bounding box center [785, 418] width 1454 height 779
click at [1494, 15] on use at bounding box center [1496, 14] width 9 height 9
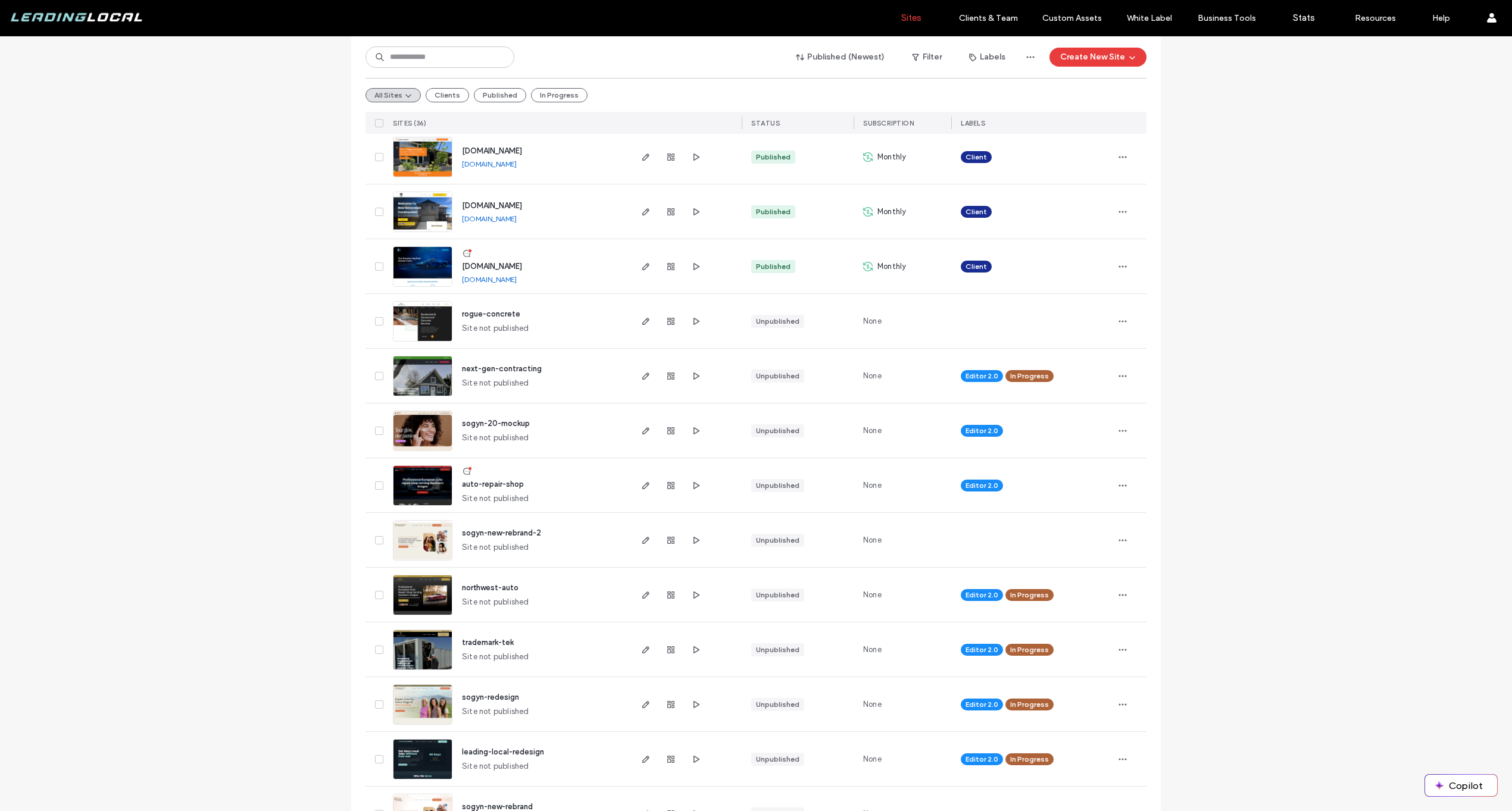
scroll to position [1014, 0]
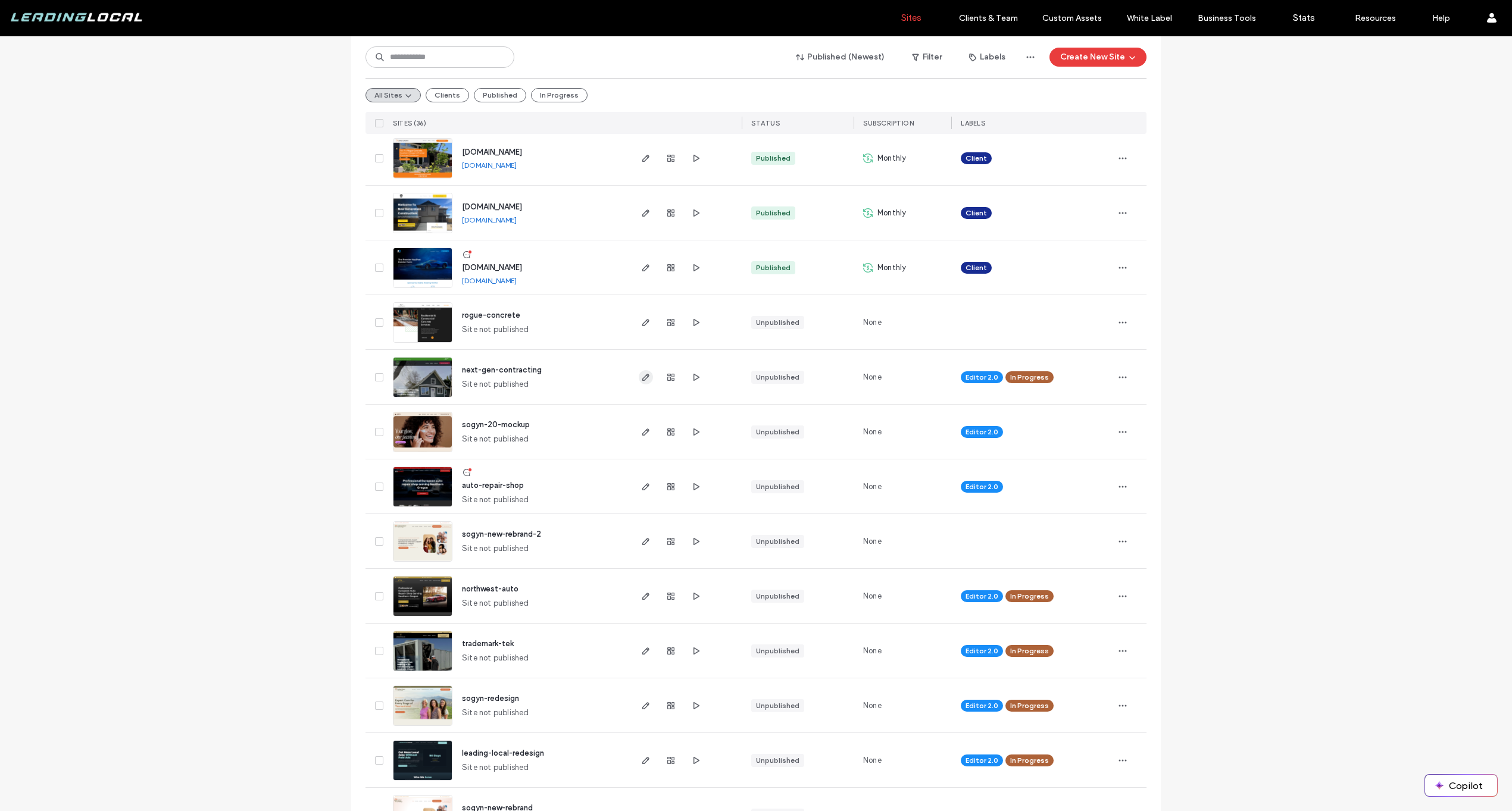
click at [638, 370] on span "button" at bounding box center [645, 377] width 14 height 14
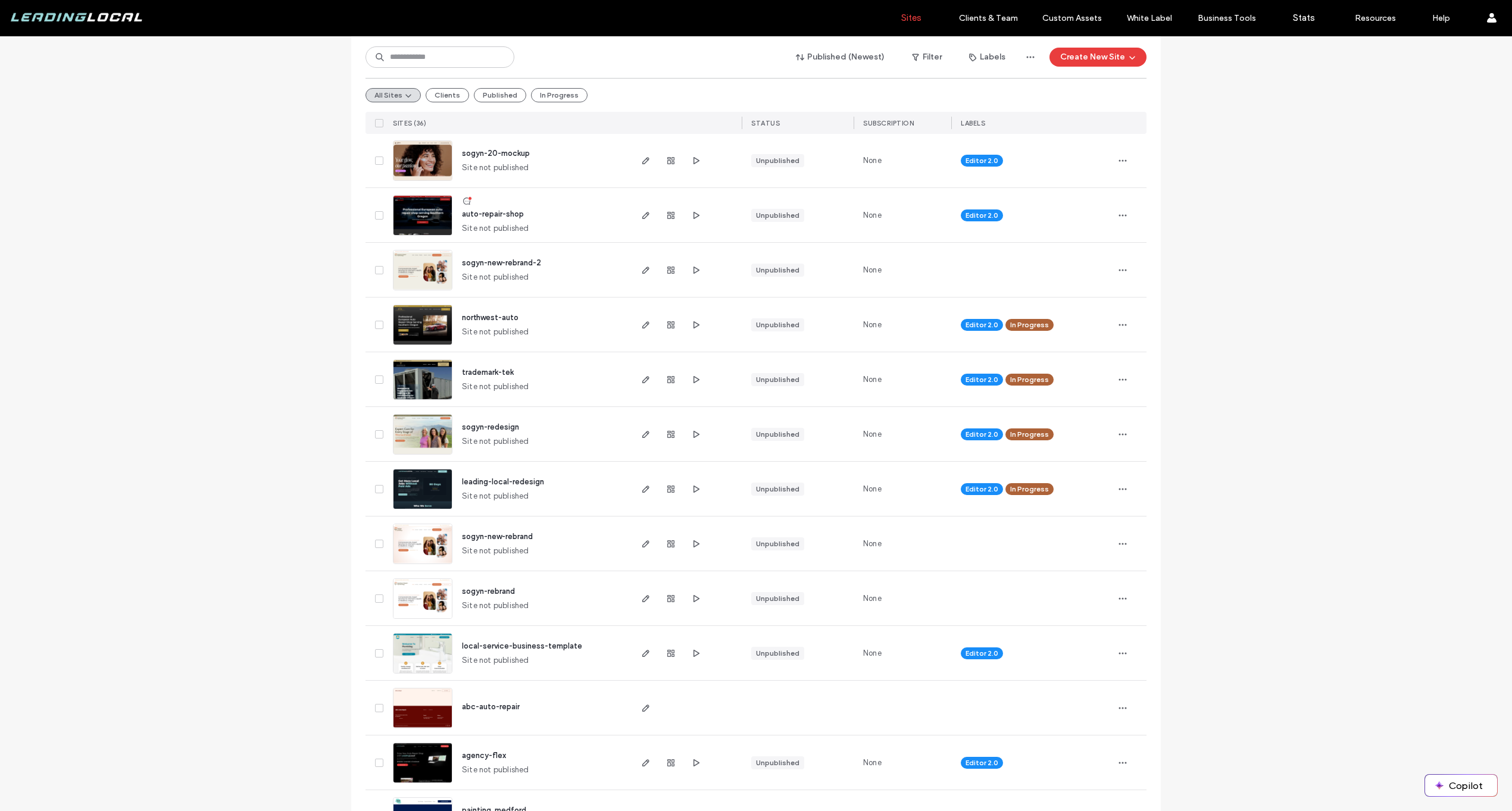
scroll to position [1266, 0]
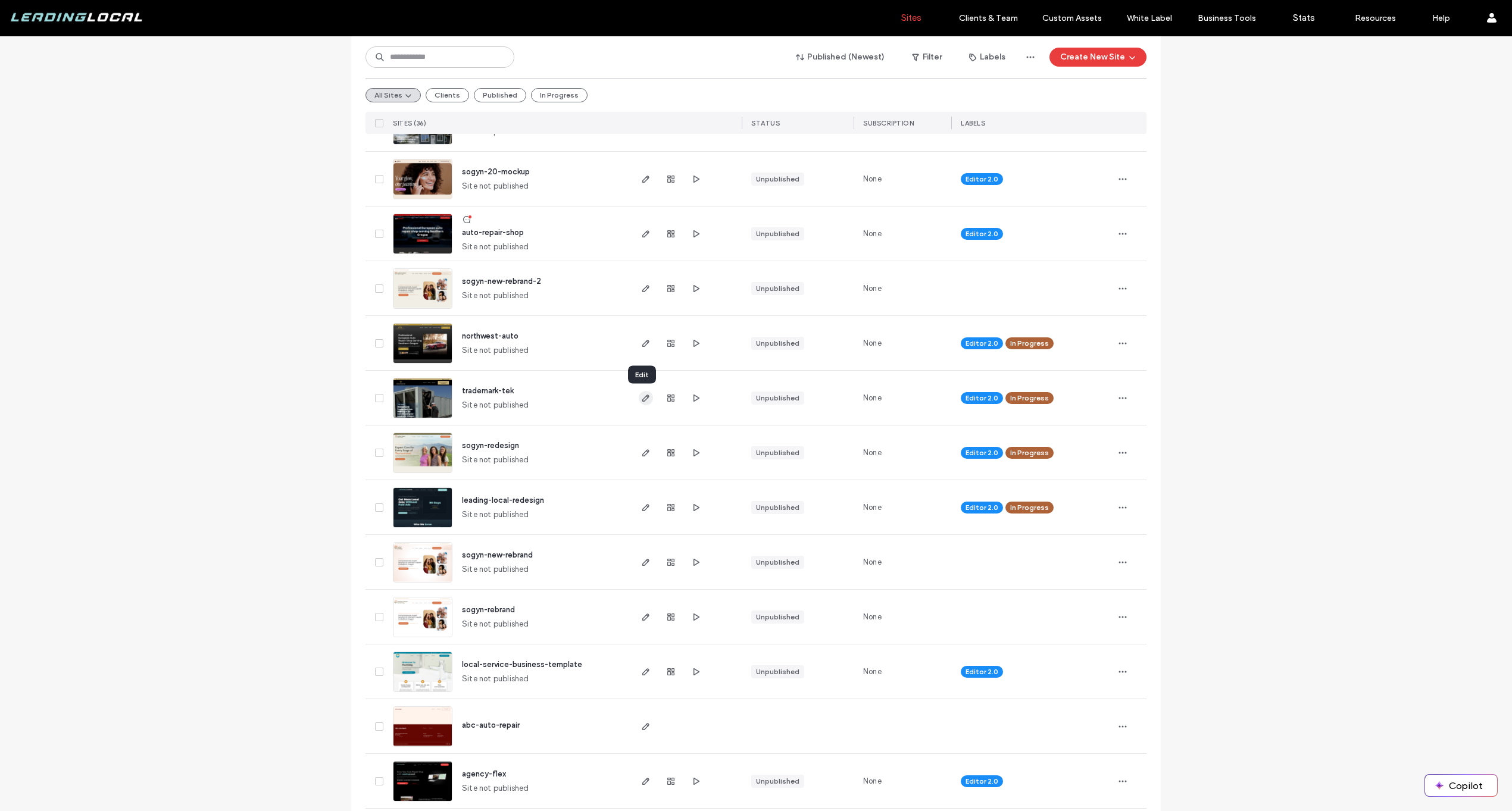
click at [647, 398] on span "button" at bounding box center [645, 397] width 14 height 14
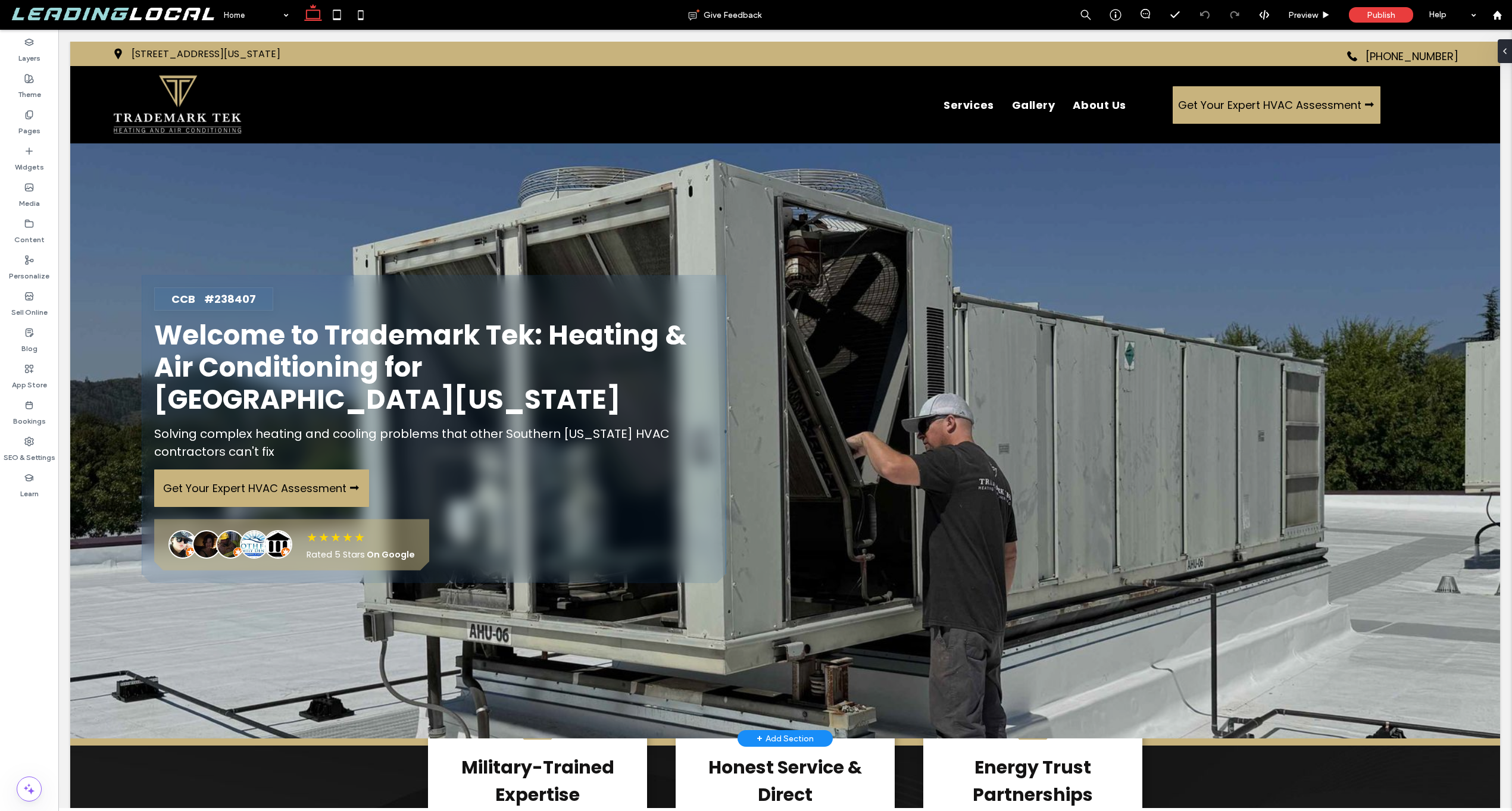
click at [572, 492] on div "CCB #238407 Welcome to Trademark Tek: Heating & Air Conditioning for Southern […" at bounding box center [433, 429] width 584 height 307
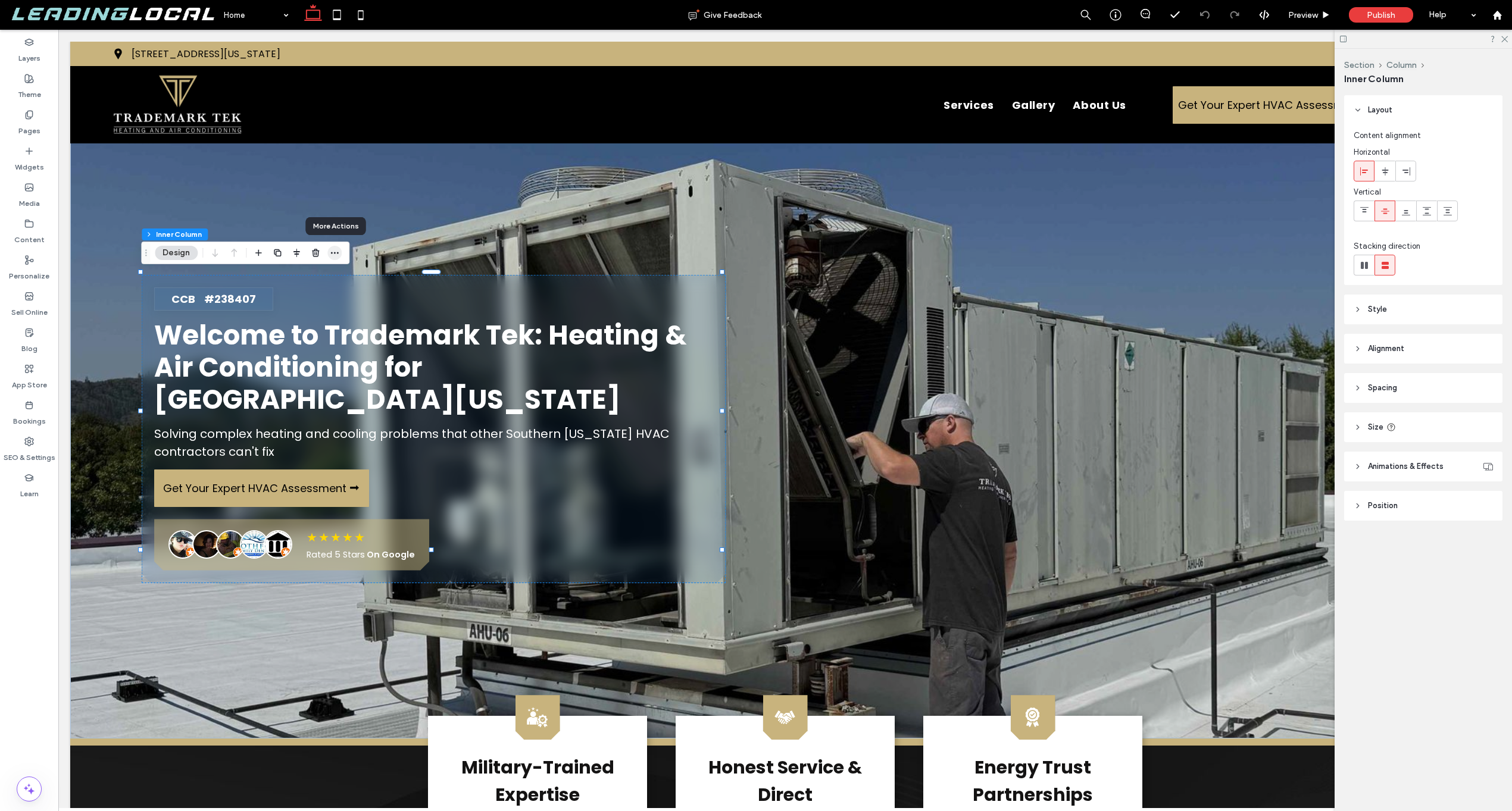
click at [336, 249] on icon "button" at bounding box center [335, 253] width 9 height 9
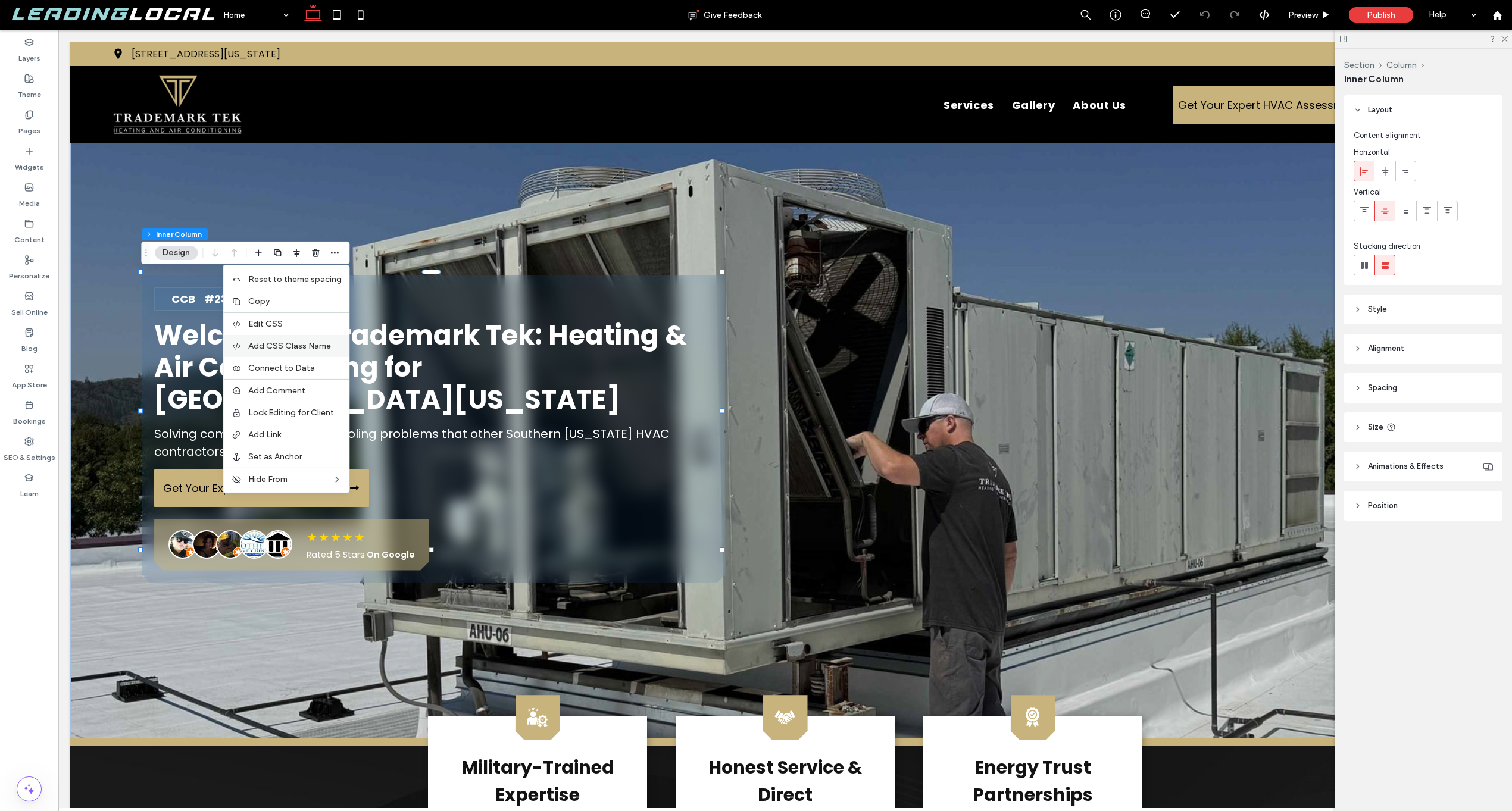
click at [298, 343] on span "Add CSS Class Name" at bounding box center [289, 346] width 83 height 10
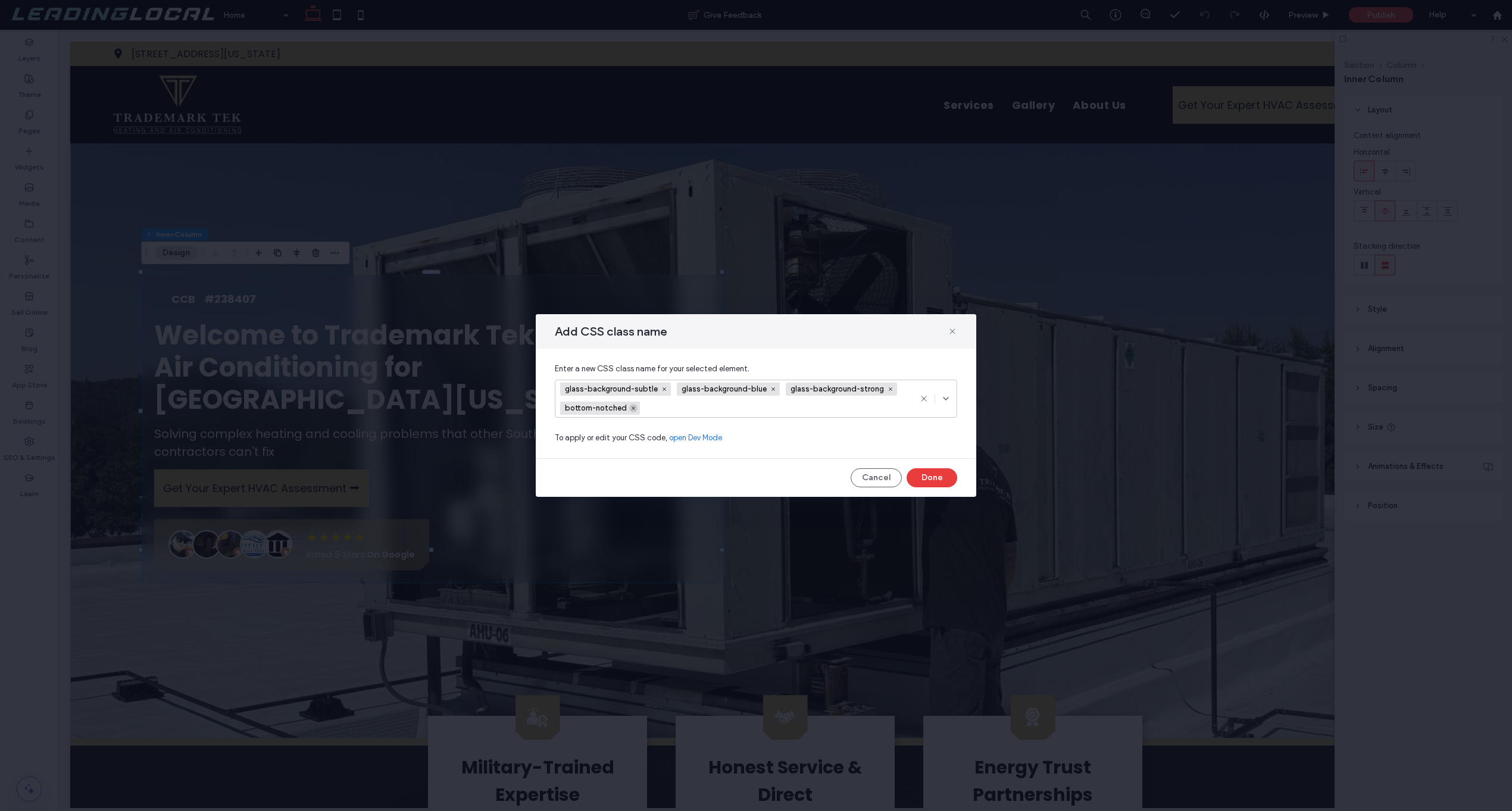
click at [632, 407] on use at bounding box center [634, 409] width 4 height 4
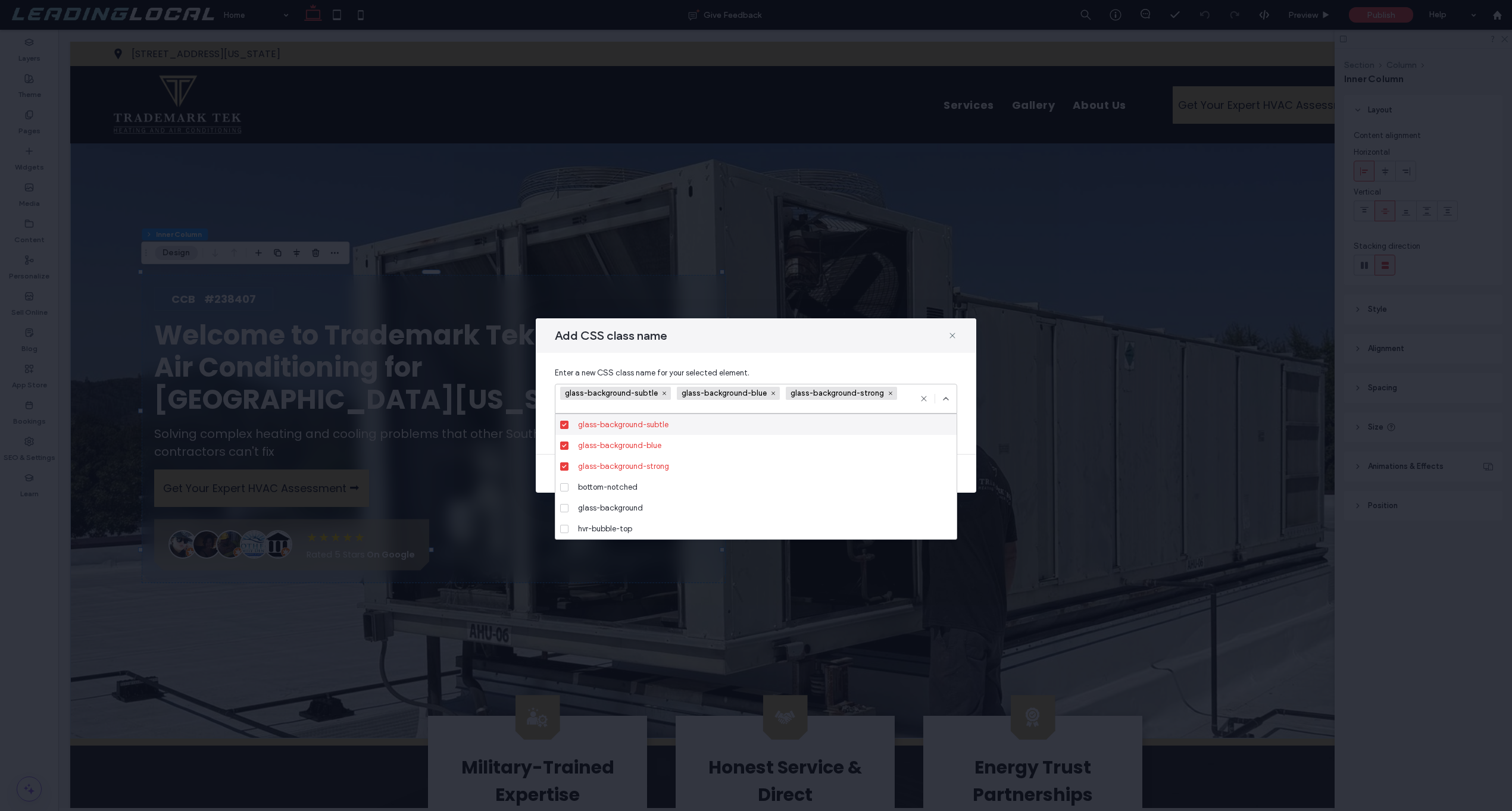
click at [896, 359] on div "Enter a new CSS class name for your selected element. glass-background-subtle g…" at bounding box center [756, 403] width 440 height 101
click at [960, 377] on div "Enter a new CSS class name for your selected element. glass-background-subtle g…" at bounding box center [756, 403] width 440 height 101
click at [950, 393] on div "glass-background-subtle glass-background-blue glass-background-strong" at bounding box center [756, 398] width 402 height 29
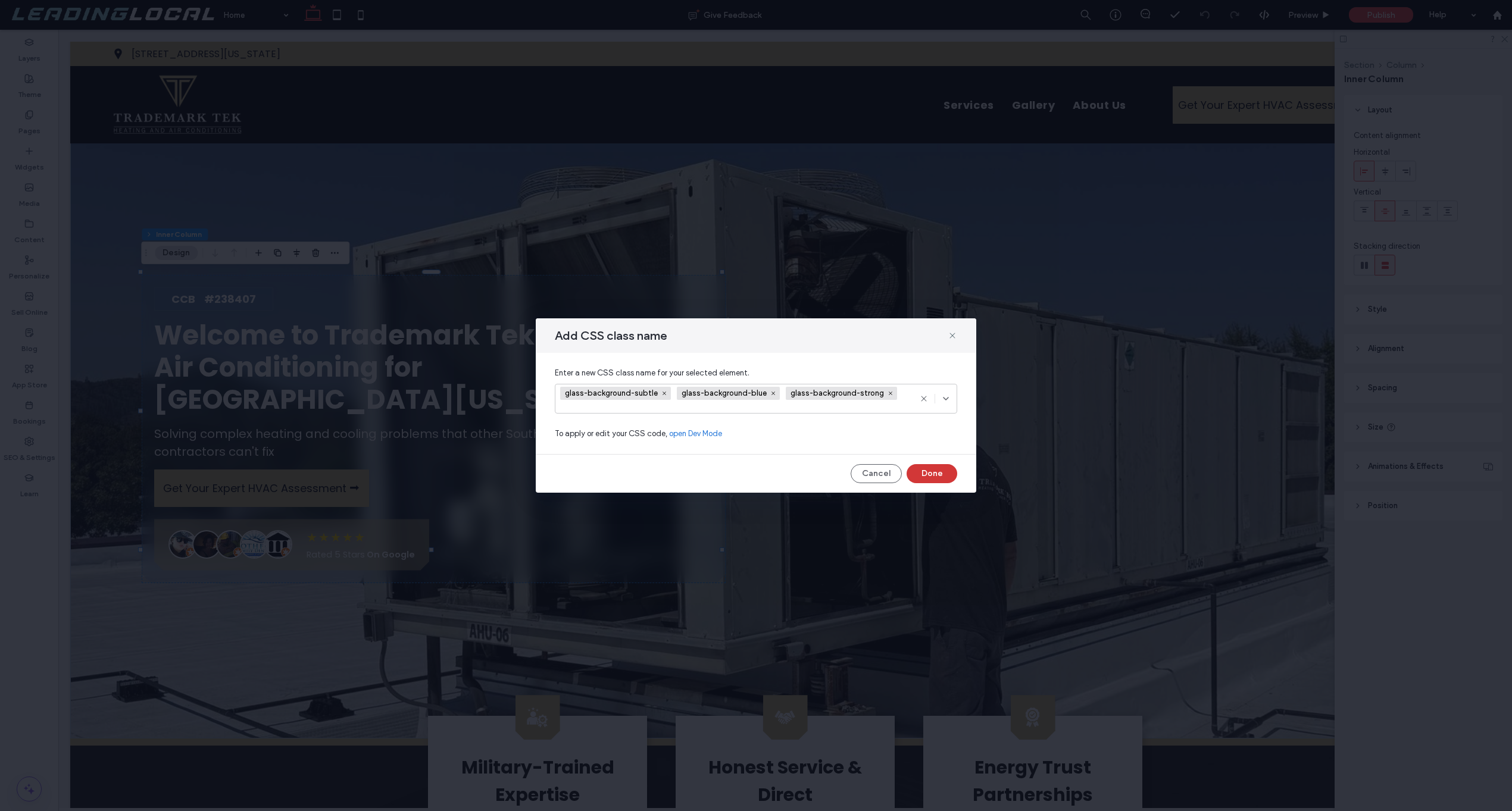
click at [936, 466] on button "Done" at bounding box center [931, 474] width 50 height 19
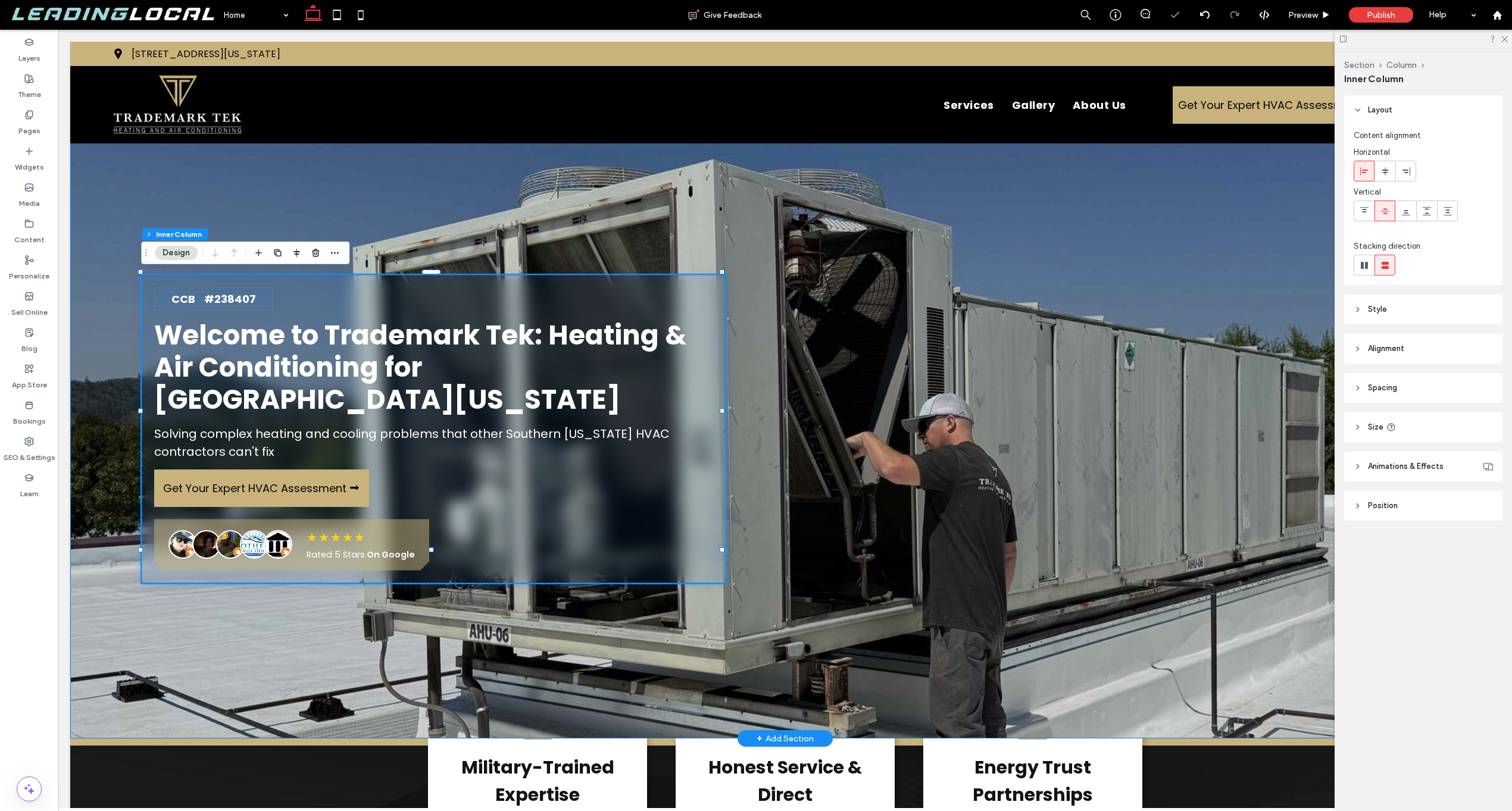
click at [688, 624] on div "CCB #238407 Welcome to Trademark Tek: Heating & Air Conditioning for Southern […" at bounding box center [784, 390] width 1429 height 697
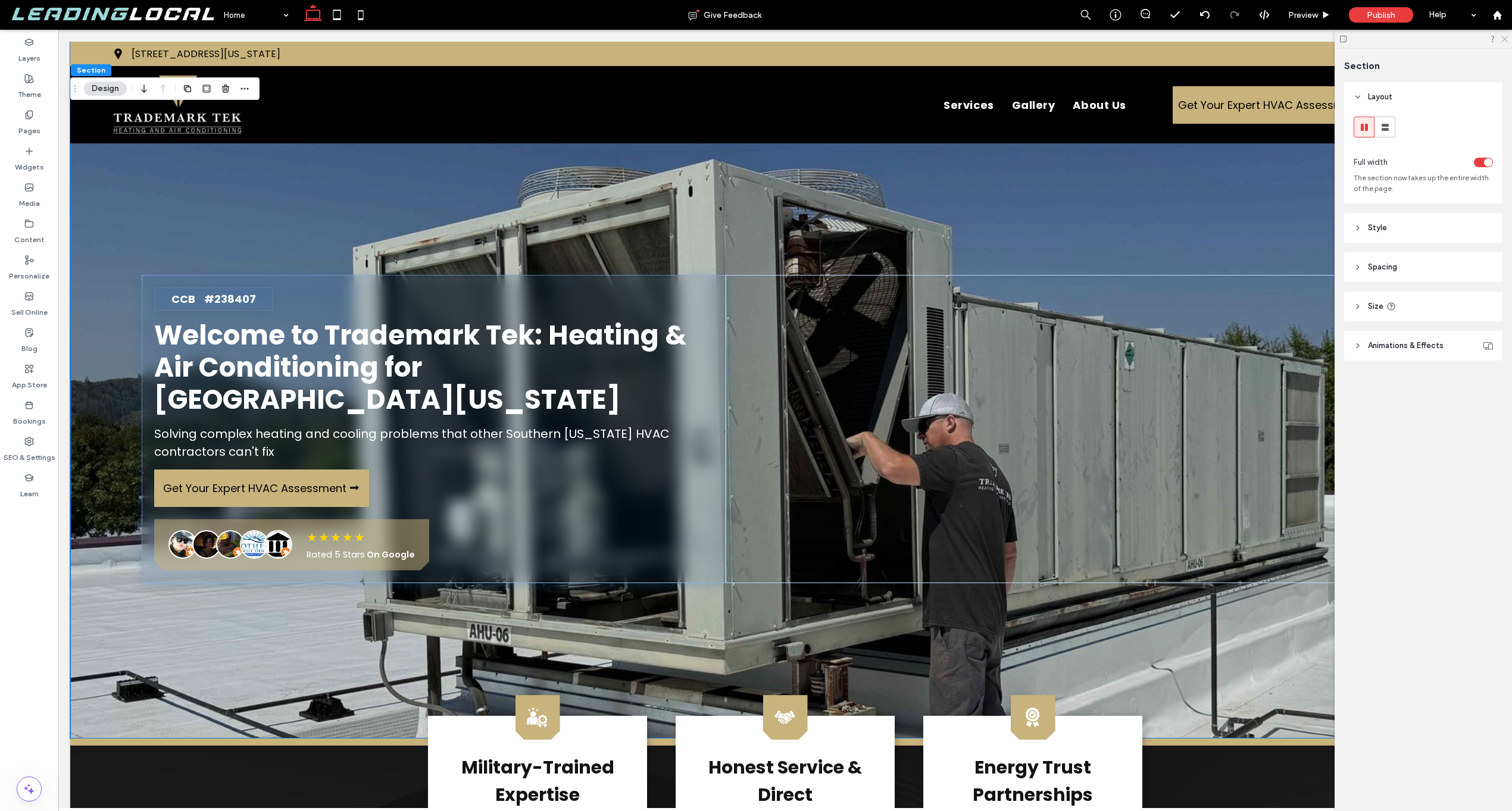
click at [1506, 38] on icon at bounding box center [1504, 38] width 8 height 8
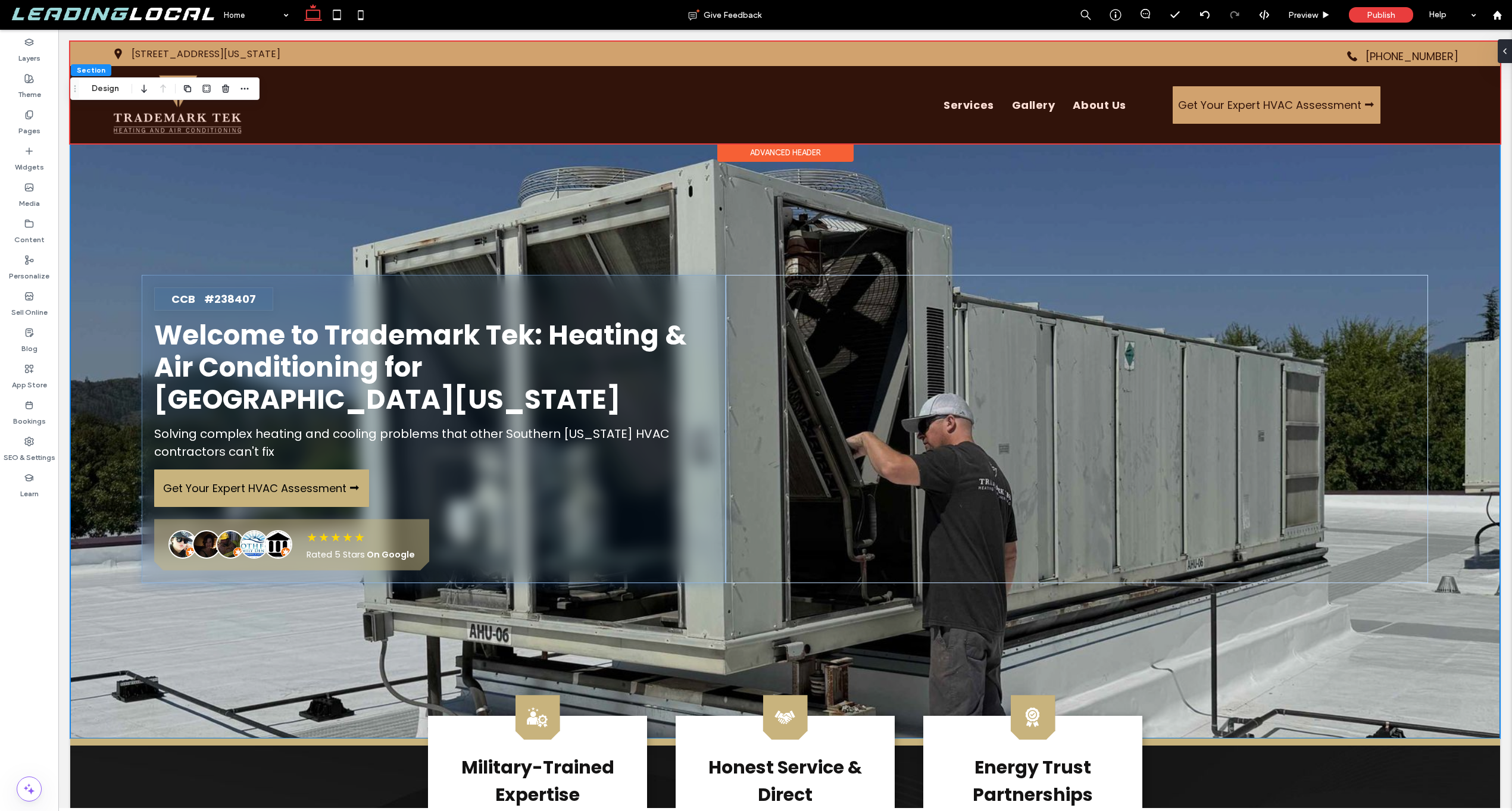
click at [1218, 58] on div at bounding box center [784, 92] width 1429 height 101
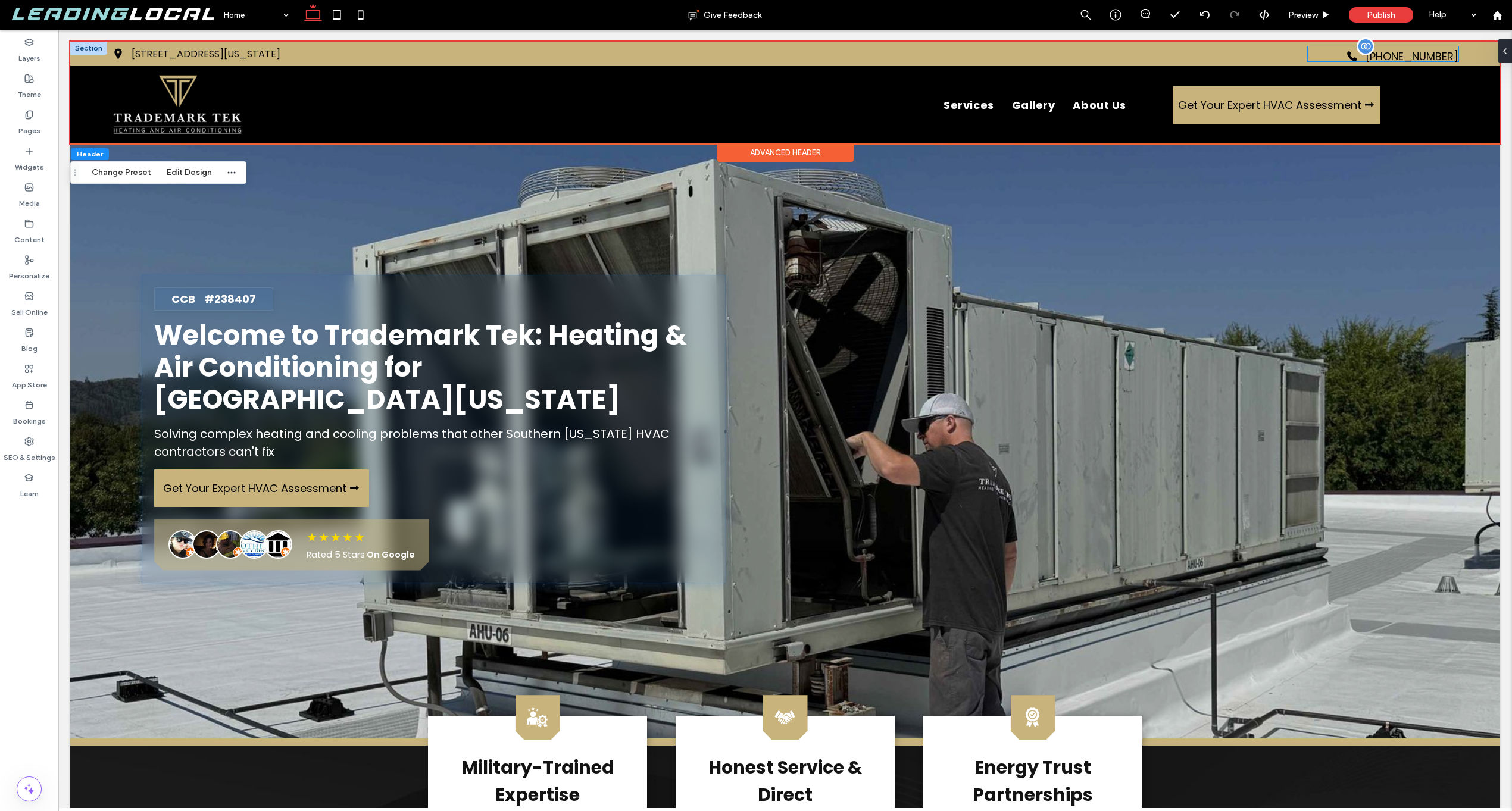
click at [1308, 50] on link "[PHONE_NUMBER]" at bounding box center [1383, 56] width 151 height 19
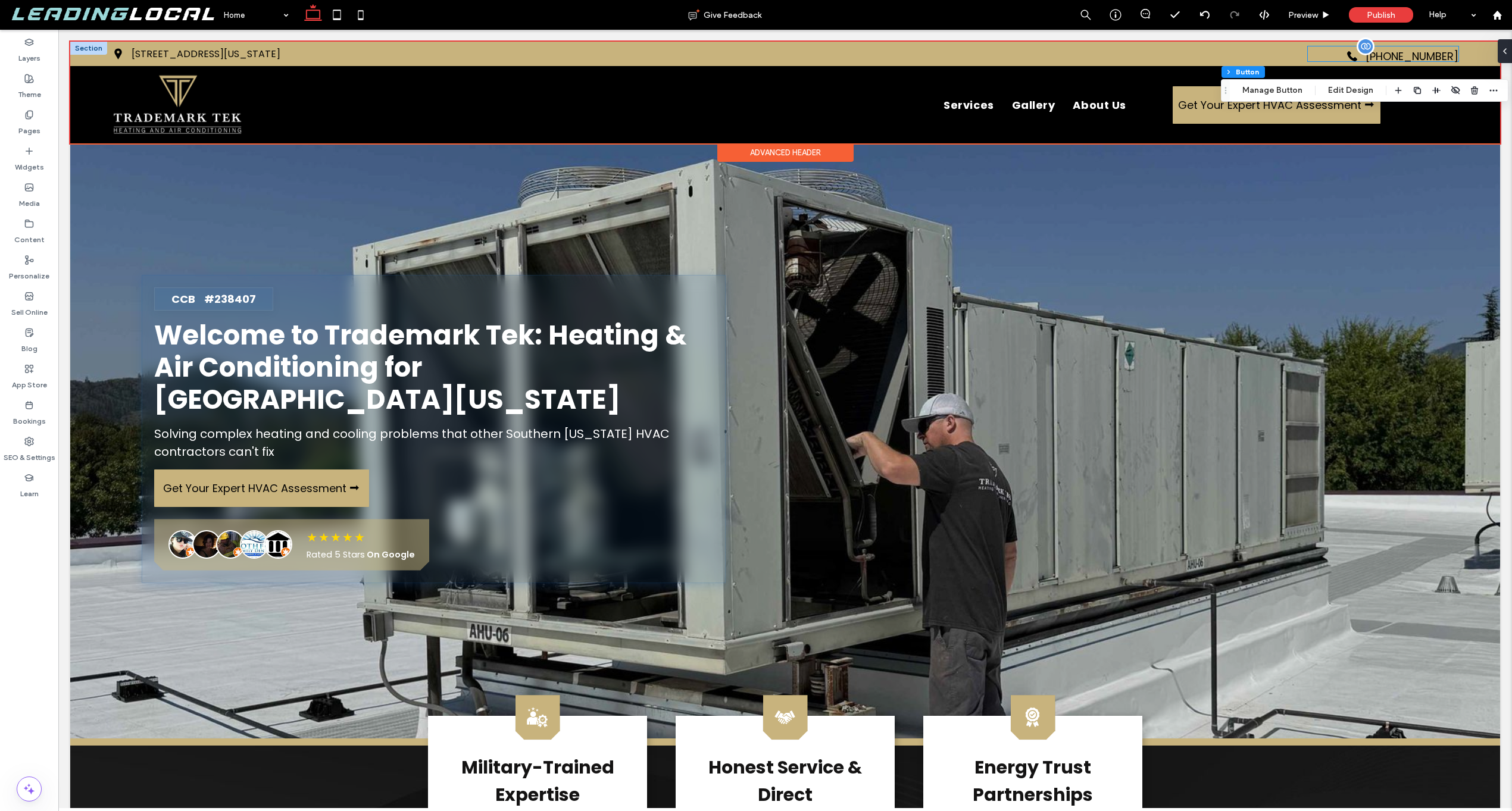
type input "**"
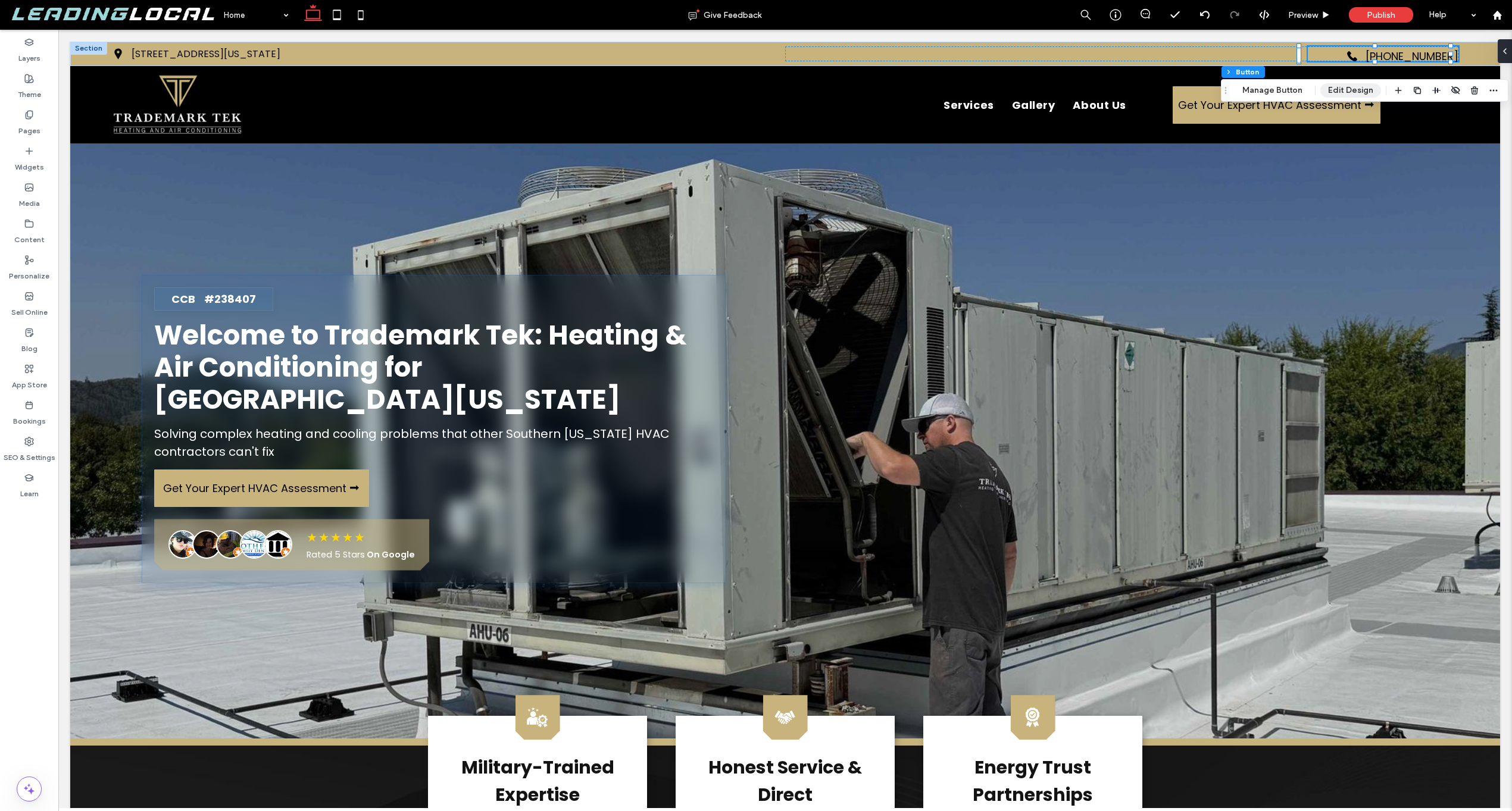
click at [1324, 92] on button "Edit Design" at bounding box center [1351, 90] width 61 height 14
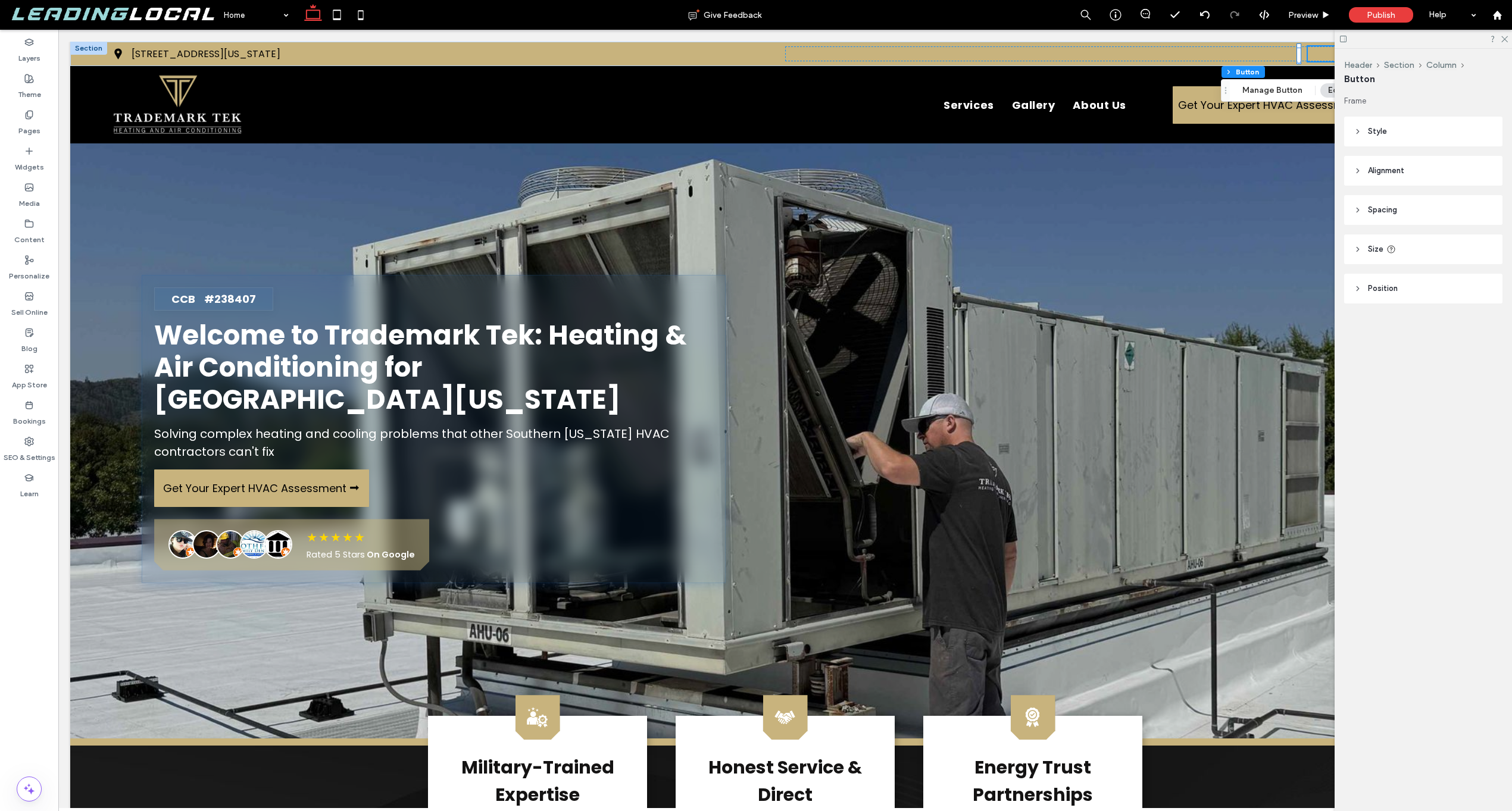
click at [1341, 39] on icon at bounding box center [1342, 38] width 9 height 9
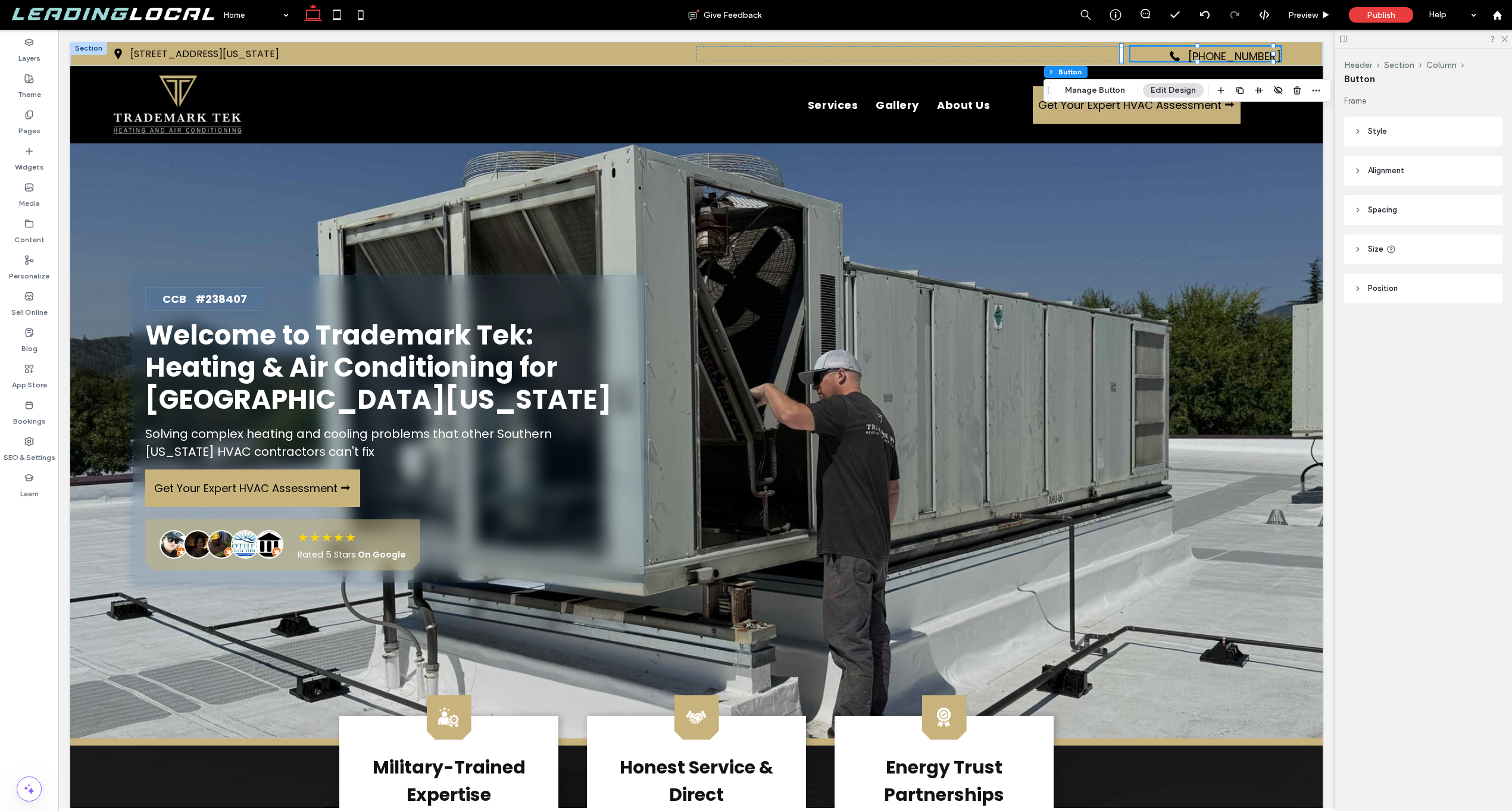
click at [1396, 174] on span "Alignment" at bounding box center [1386, 171] width 36 height 12
click at [1364, 209] on span at bounding box center [1364, 200] width 9 height 20
click at [1382, 203] on icon at bounding box center [1385, 201] width 9 height 9
click at [1366, 235] on header "Spacing" at bounding box center [1423, 245] width 158 height 29
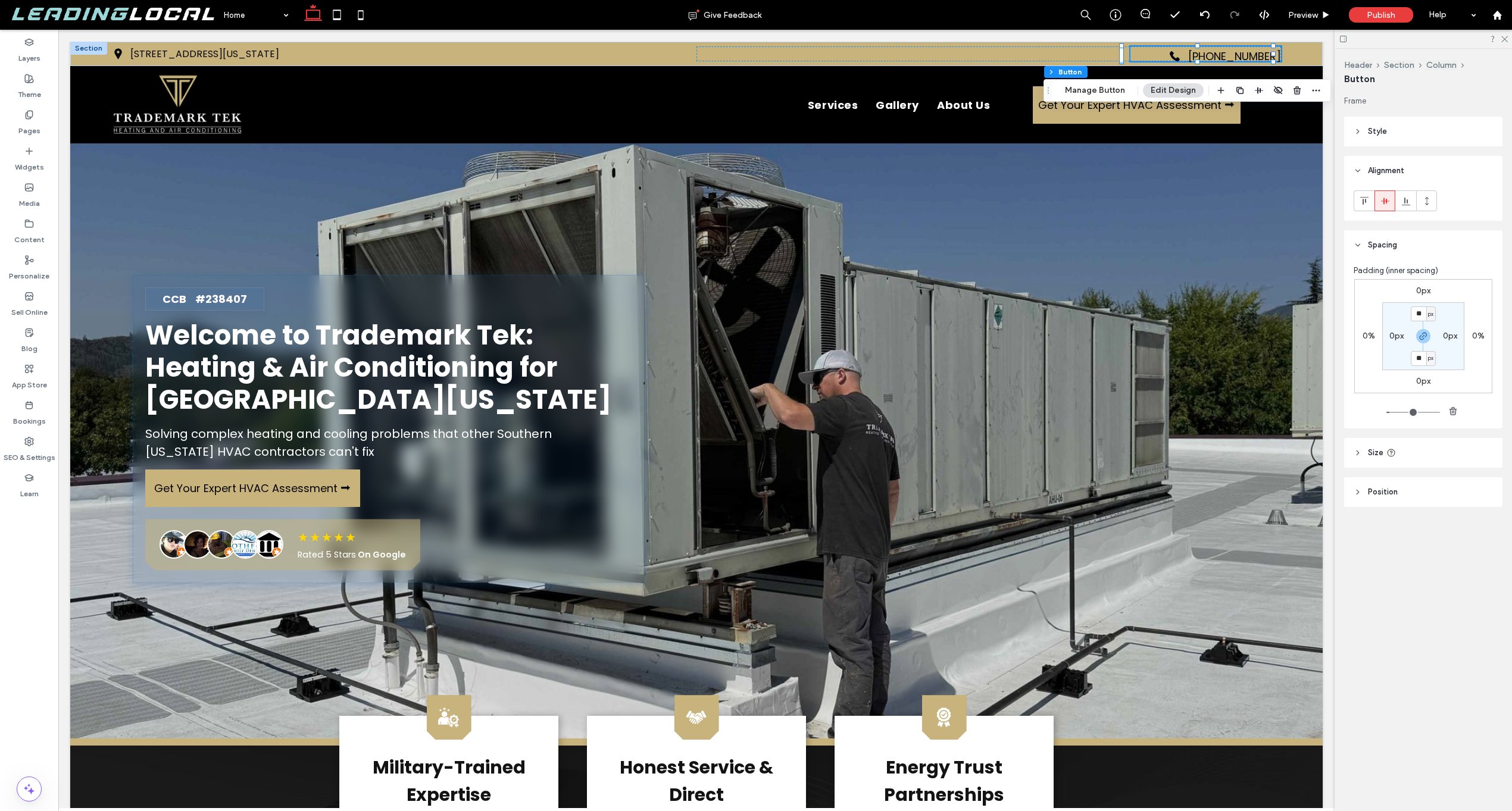
click at [1358, 465] on header "Size" at bounding box center [1423, 452] width 158 height 29
click at [1459, 557] on div "Width *** px Height ** px More Size Options" at bounding box center [1423, 517] width 158 height 99
click at [1464, 553] on button "More Size Options" at bounding box center [1461, 549] width 65 height 14
click at [1464, 553] on button "Fewer Size Options" at bounding box center [1460, 549] width 66 height 14
click at [1421, 354] on input "**" at bounding box center [1418, 359] width 15 height 15
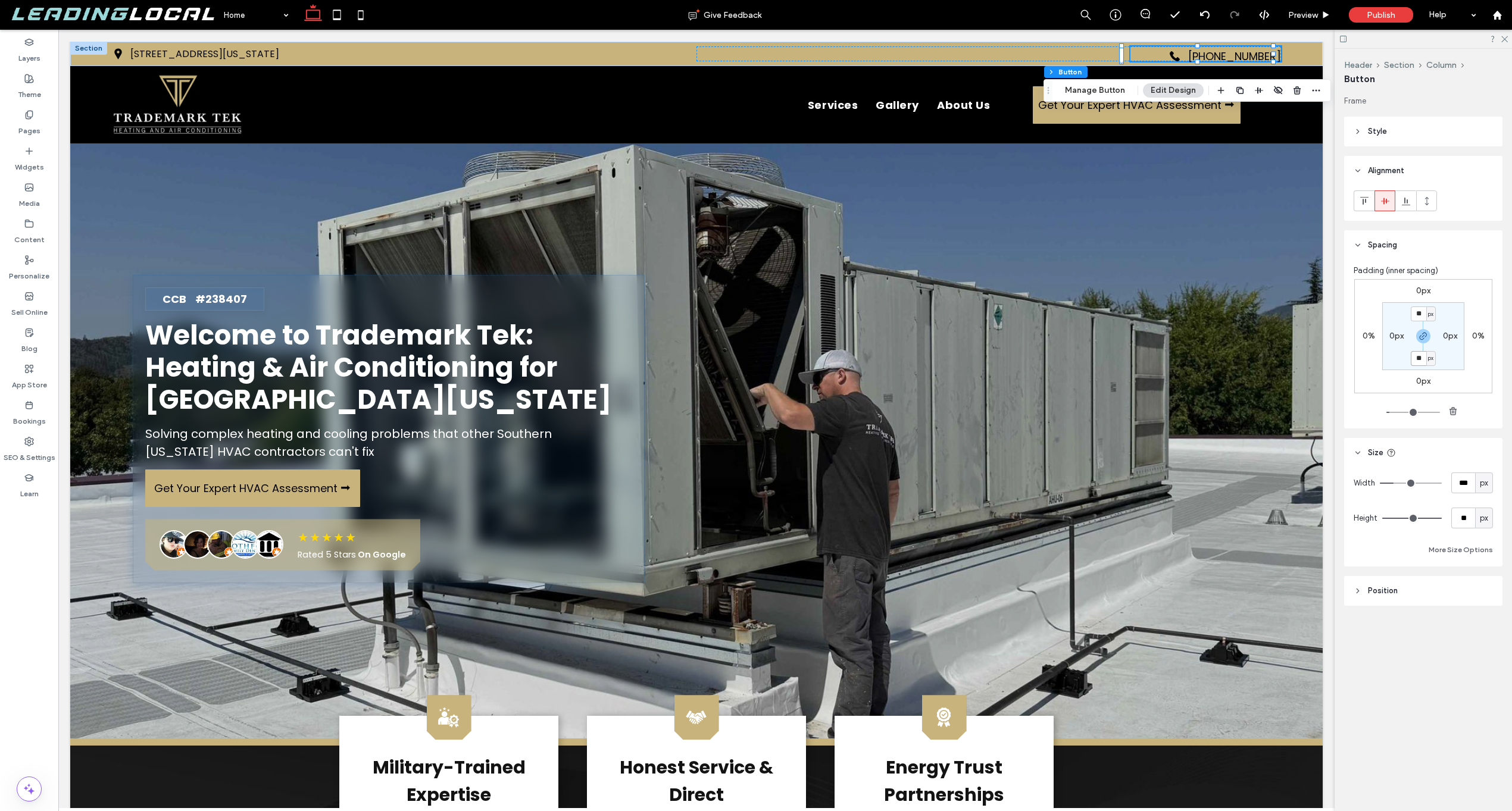
type input "**"
type input "*"
type input "**"
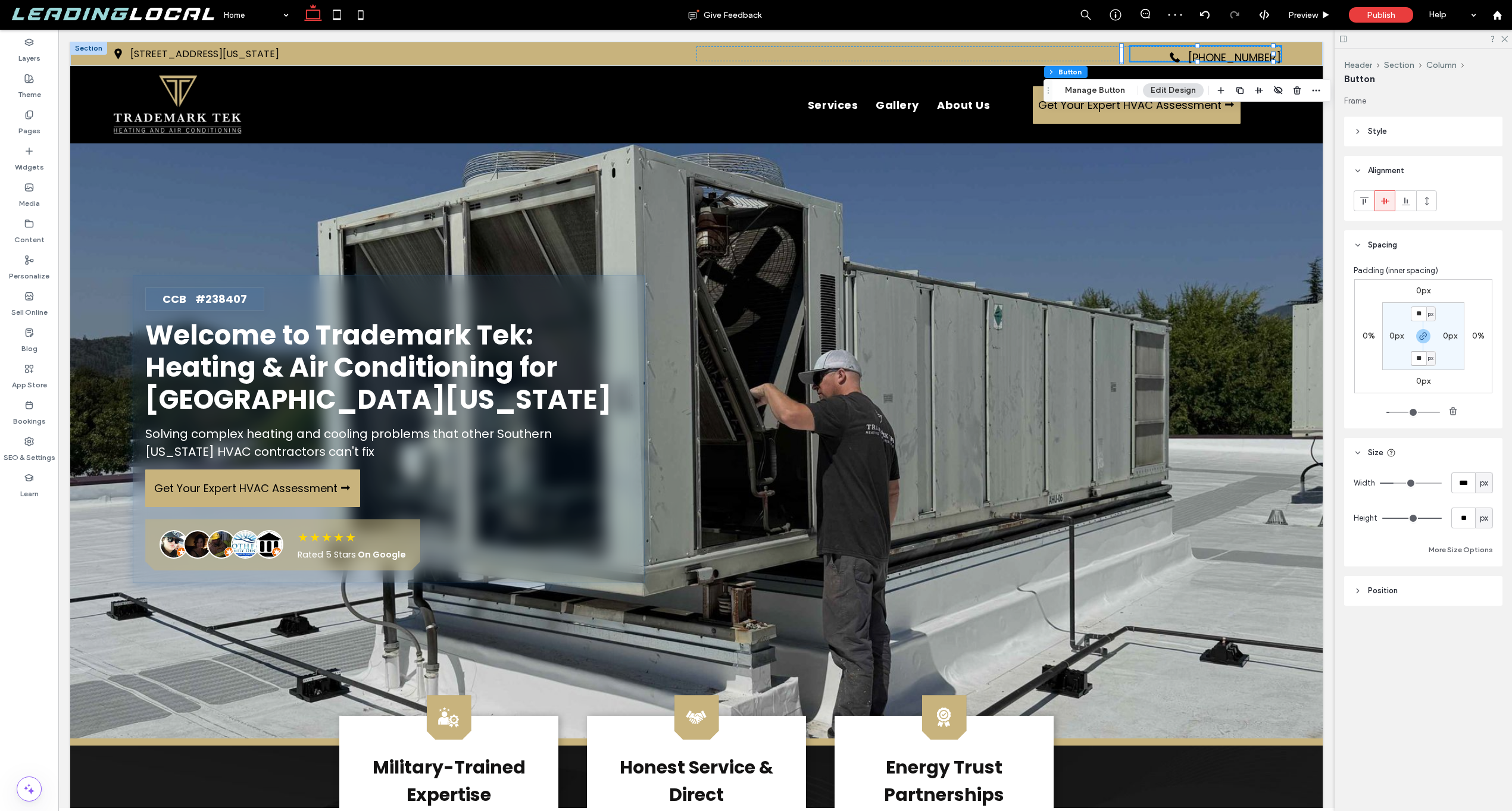
type input "**"
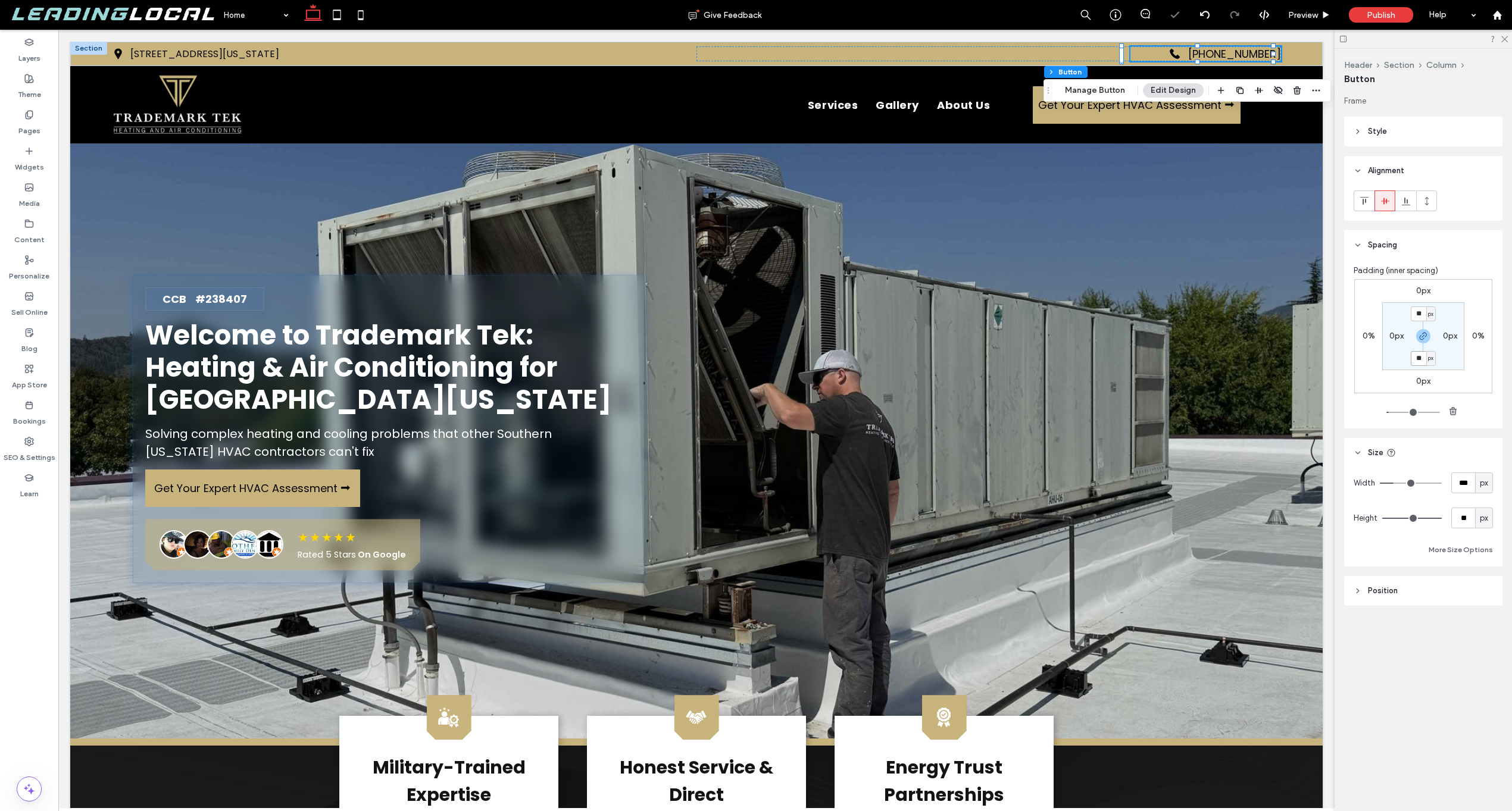
type input "**"
click at [1506, 38] on icon at bounding box center [1504, 38] width 8 height 8
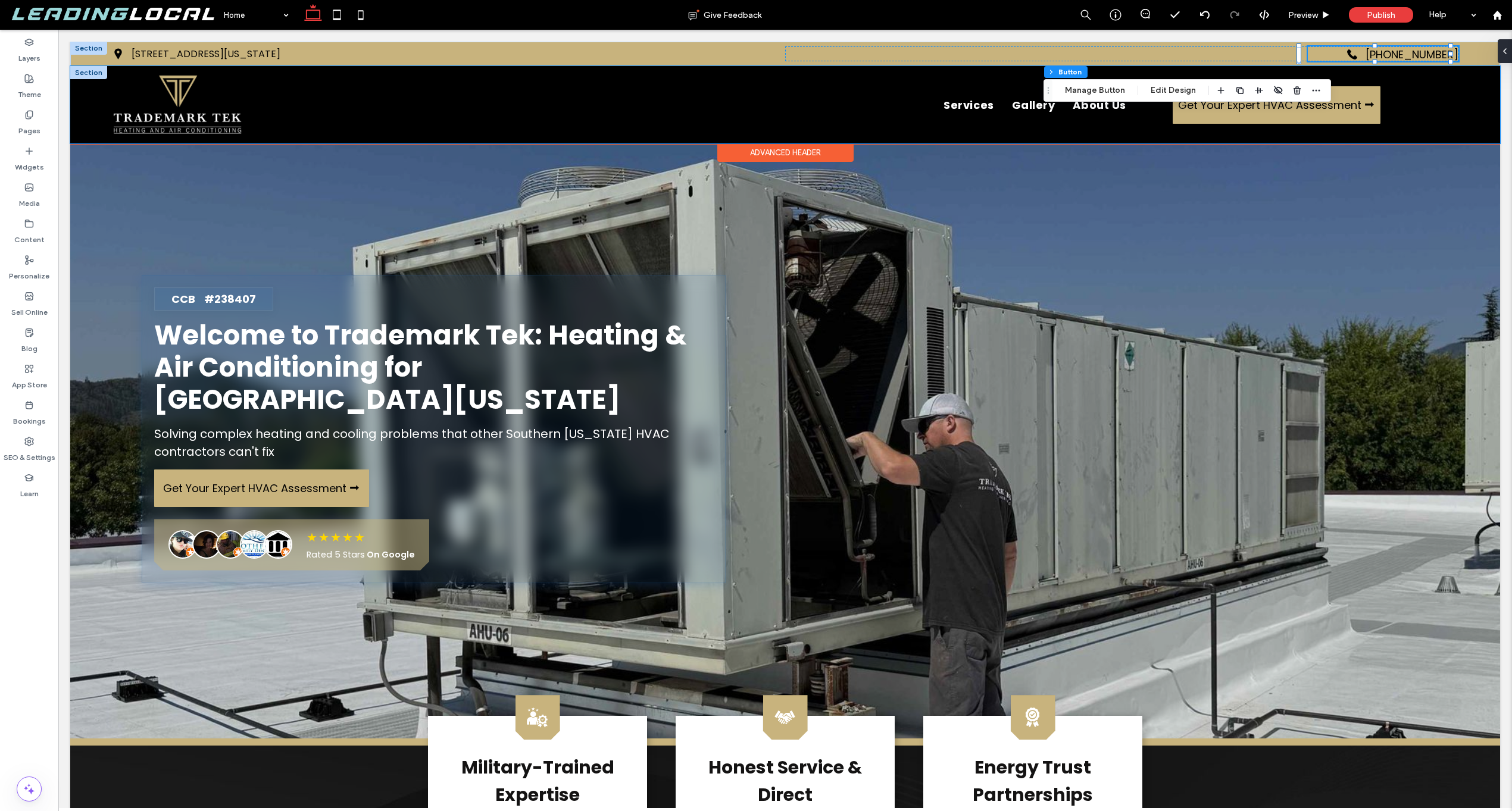
click at [1475, 101] on div "Services Gallery About Us Get Your Expert HVAC Assessment ⮕" at bounding box center [784, 105] width 1429 height 78
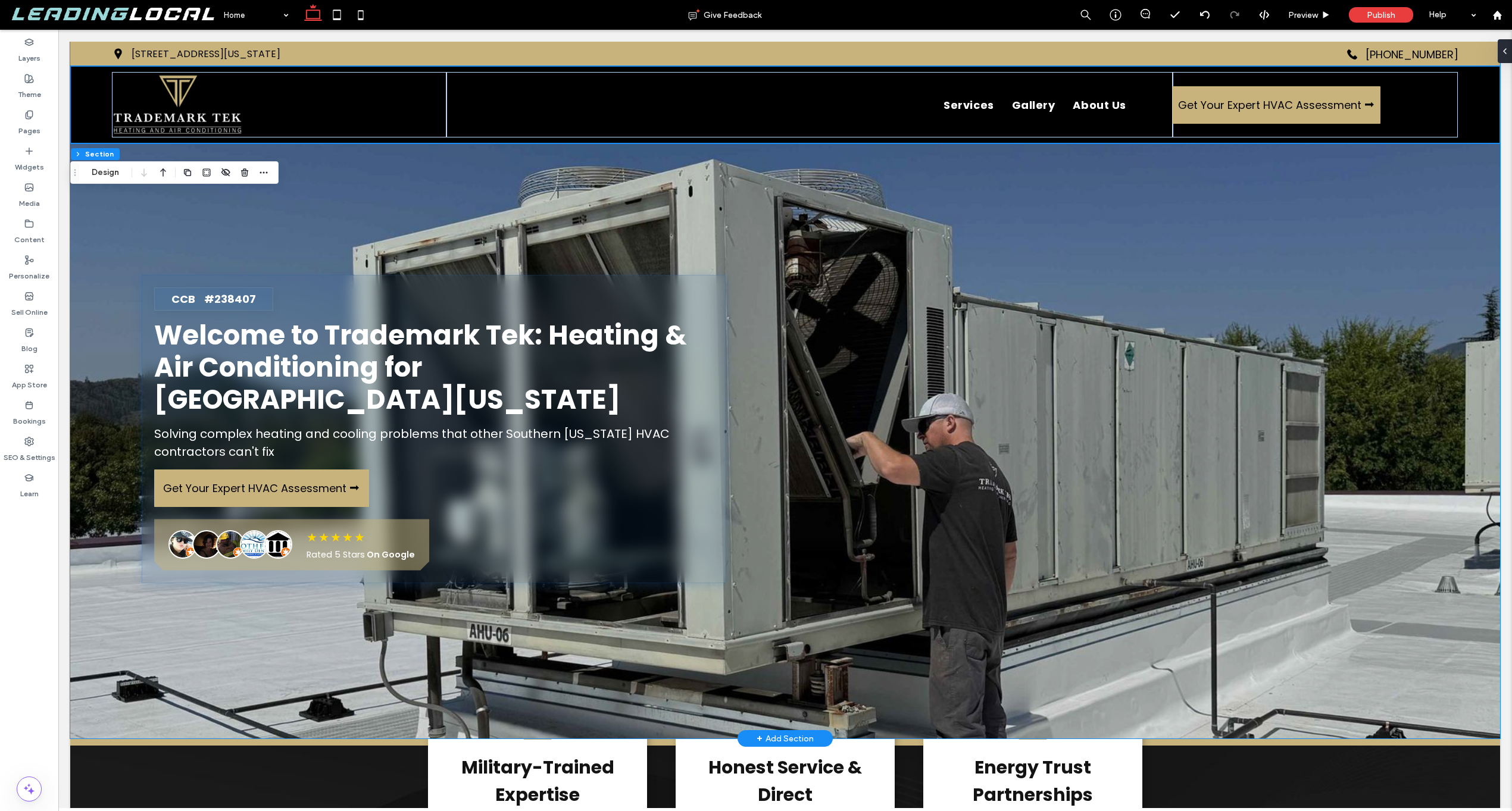
click at [1451, 166] on div "CCB #238407 Welcome to Trademark Tek: Heating & Air Conditioning for Southern […" at bounding box center [784, 390] width 1429 height 697
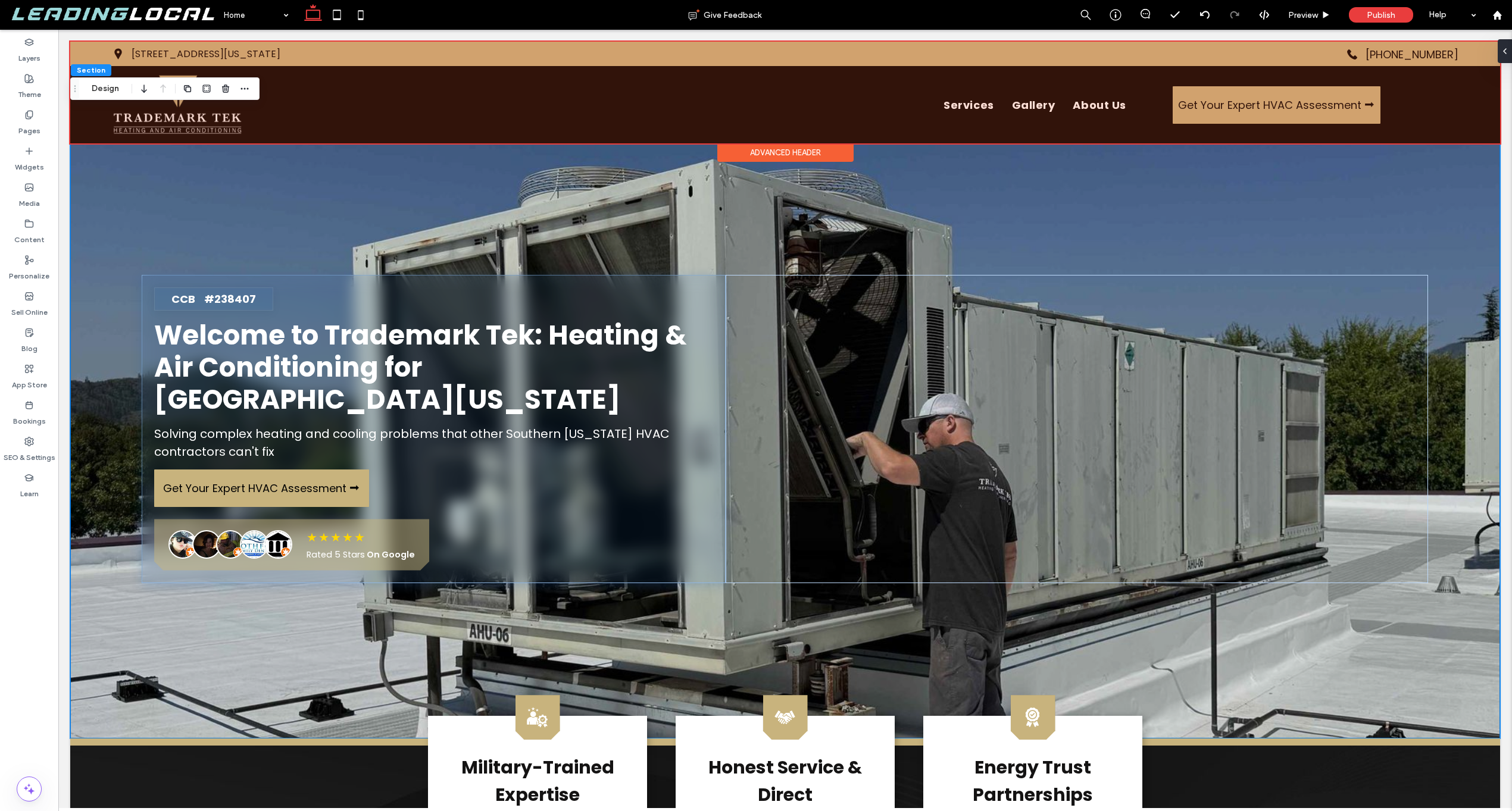
click at [267, 49] on div at bounding box center [784, 92] width 1429 height 101
